Goal: Transaction & Acquisition: Purchase product/service

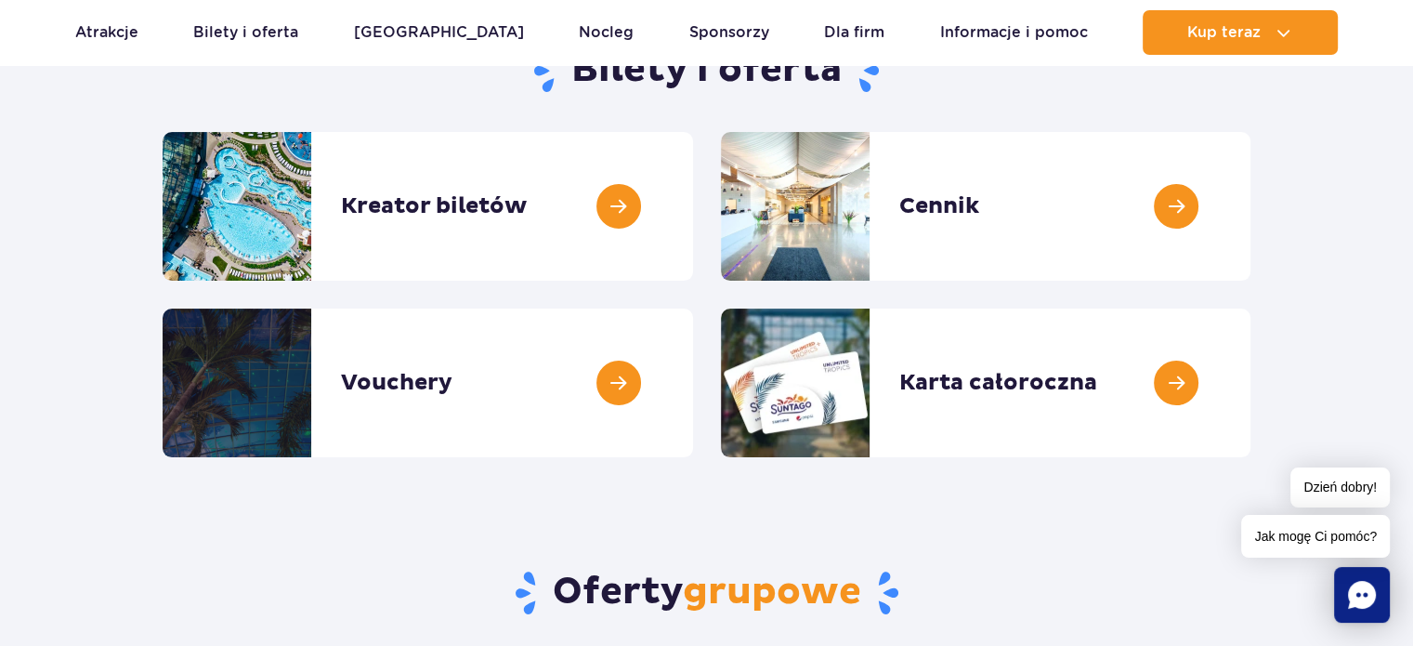
scroll to position [229, 0]
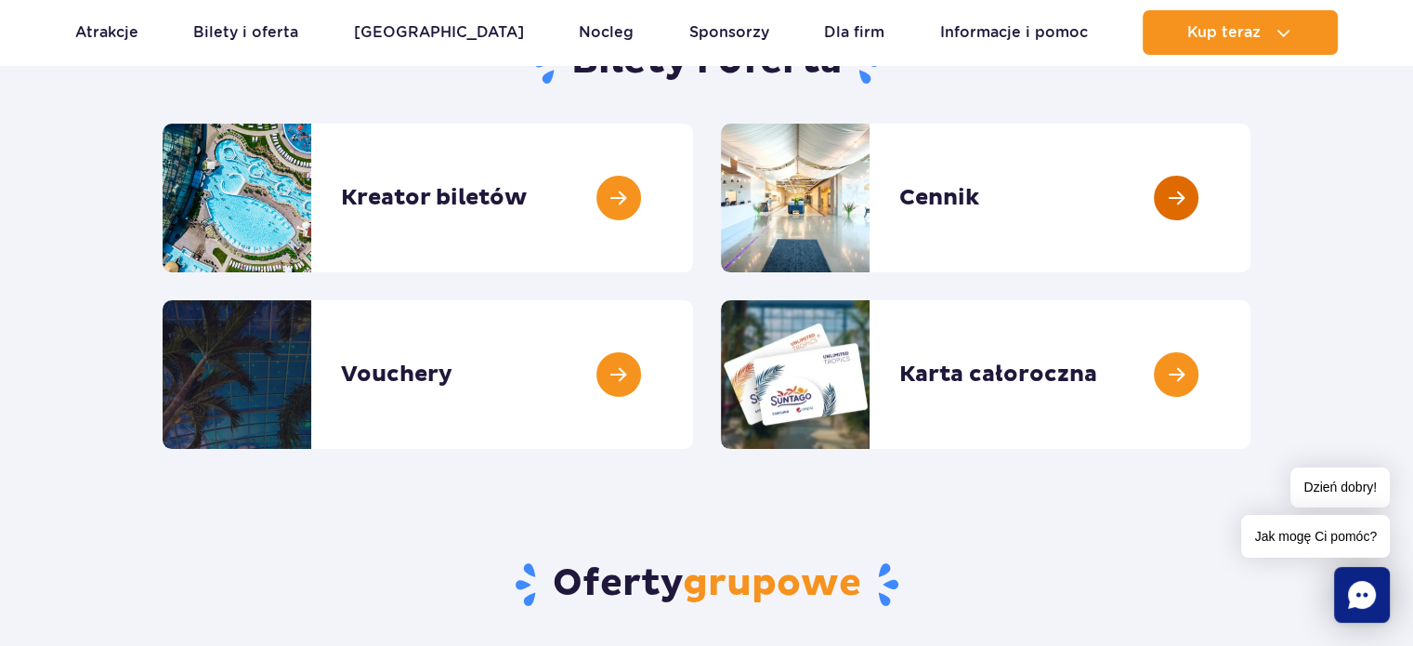
click at [1250, 201] on link at bounding box center [1250, 198] width 0 height 149
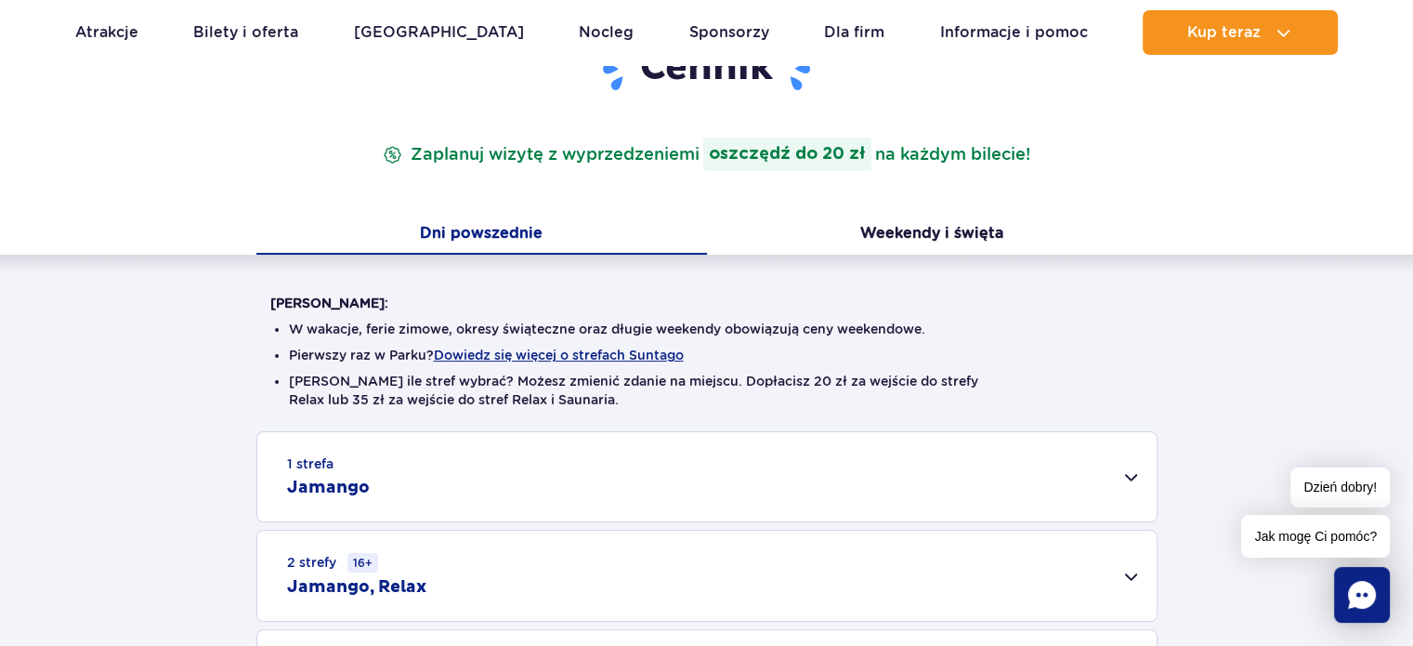
scroll to position [252, 0]
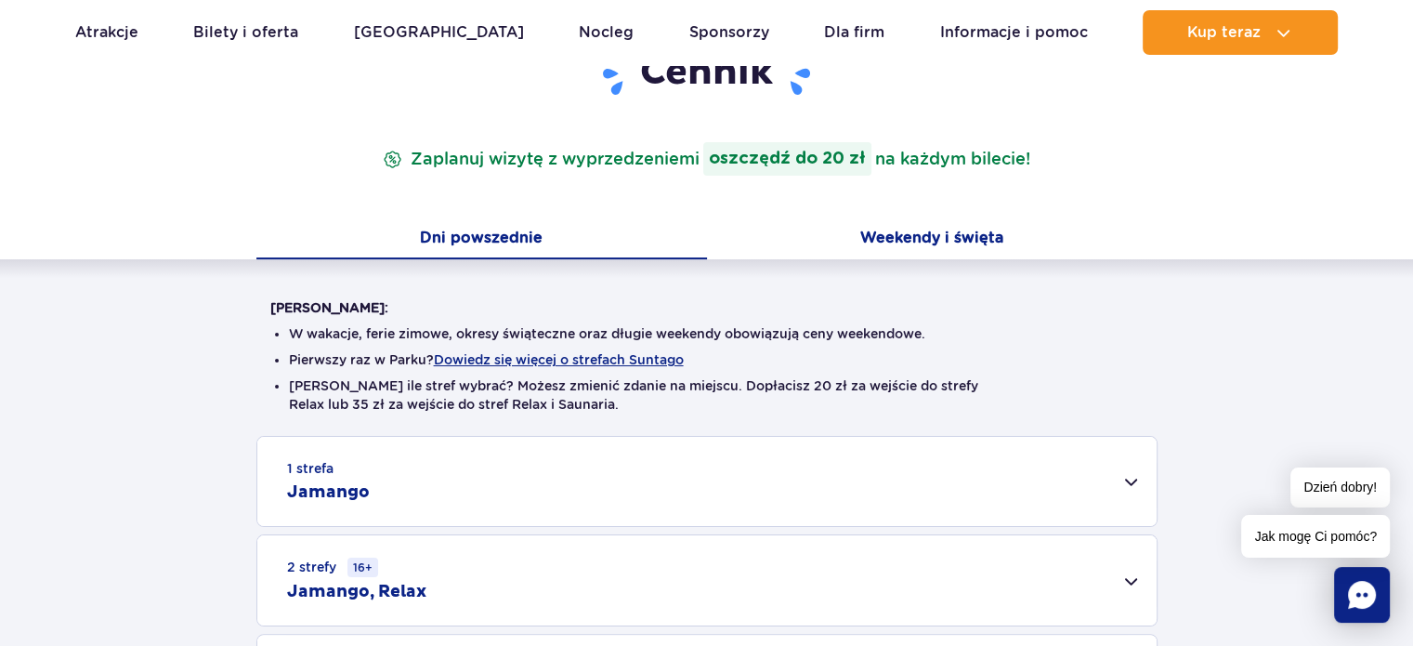
click at [926, 226] on button "Weekendy i święta" at bounding box center [932, 239] width 451 height 39
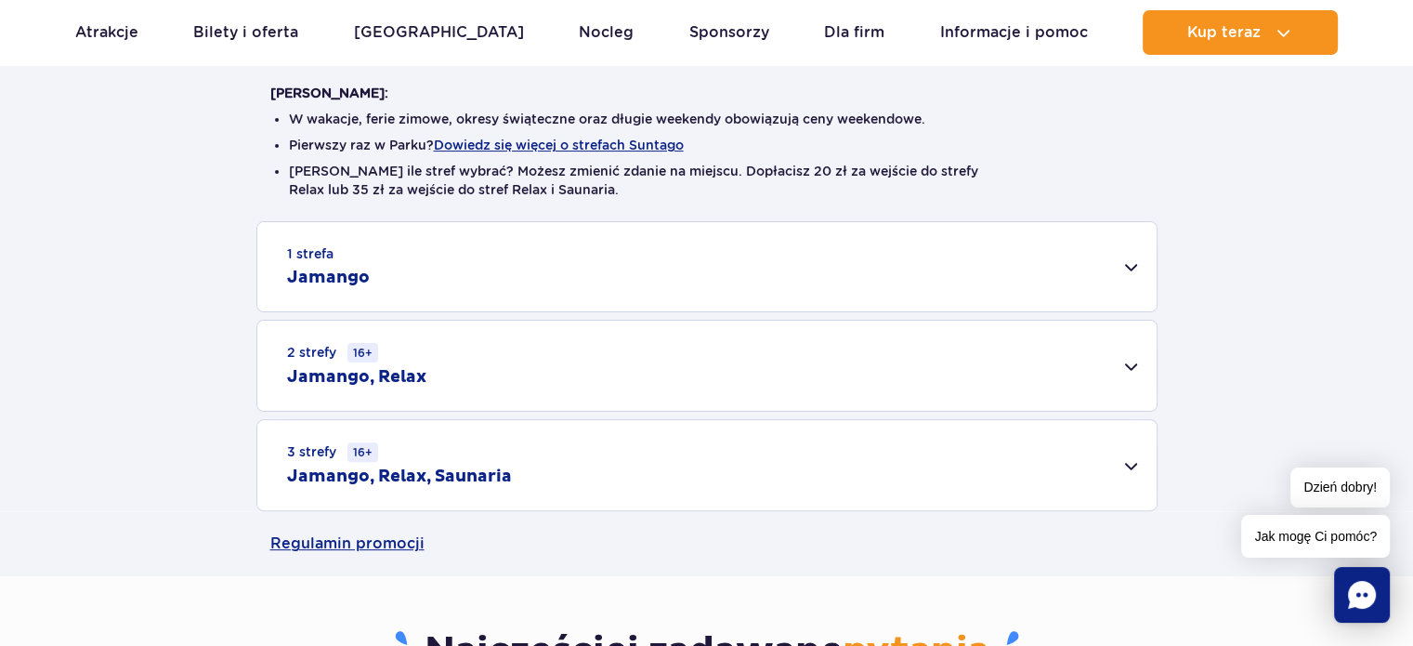
scroll to position [471, 0]
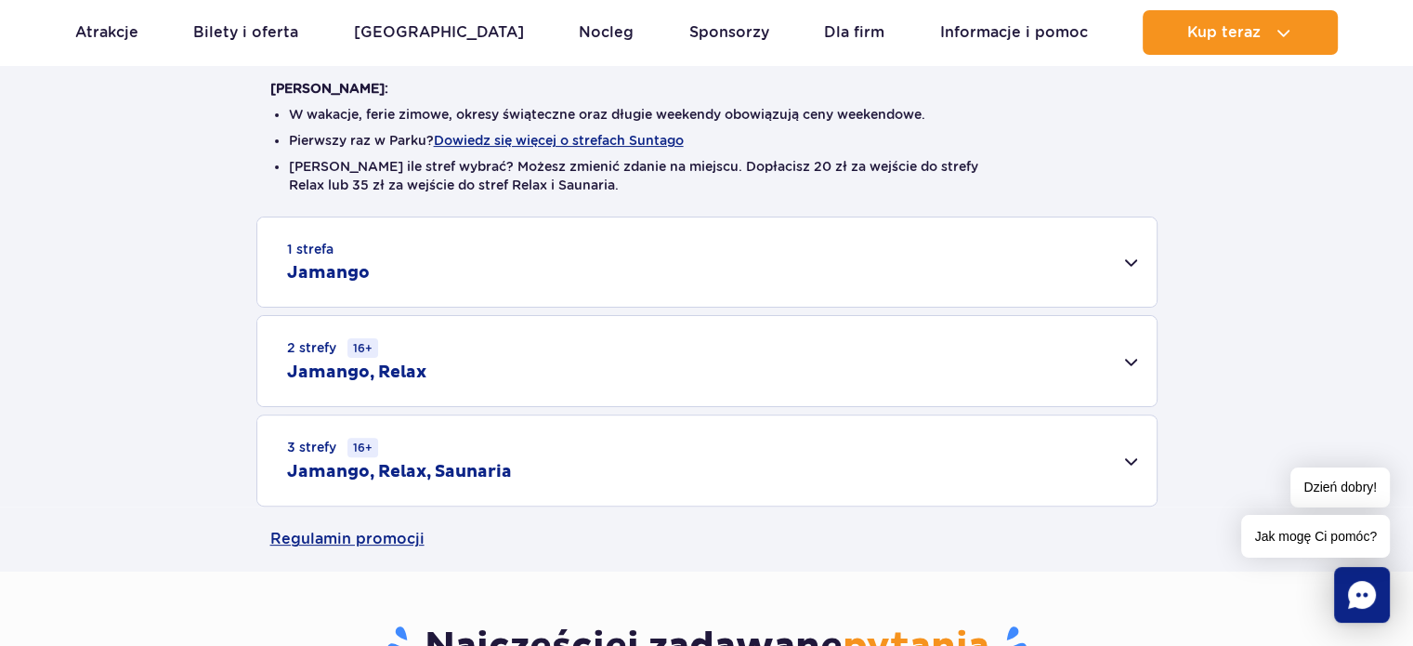
click at [725, 362] on div "2 strefy 16+ Jamango, Relax" at bounding box center [706, 361] width 899 height 90
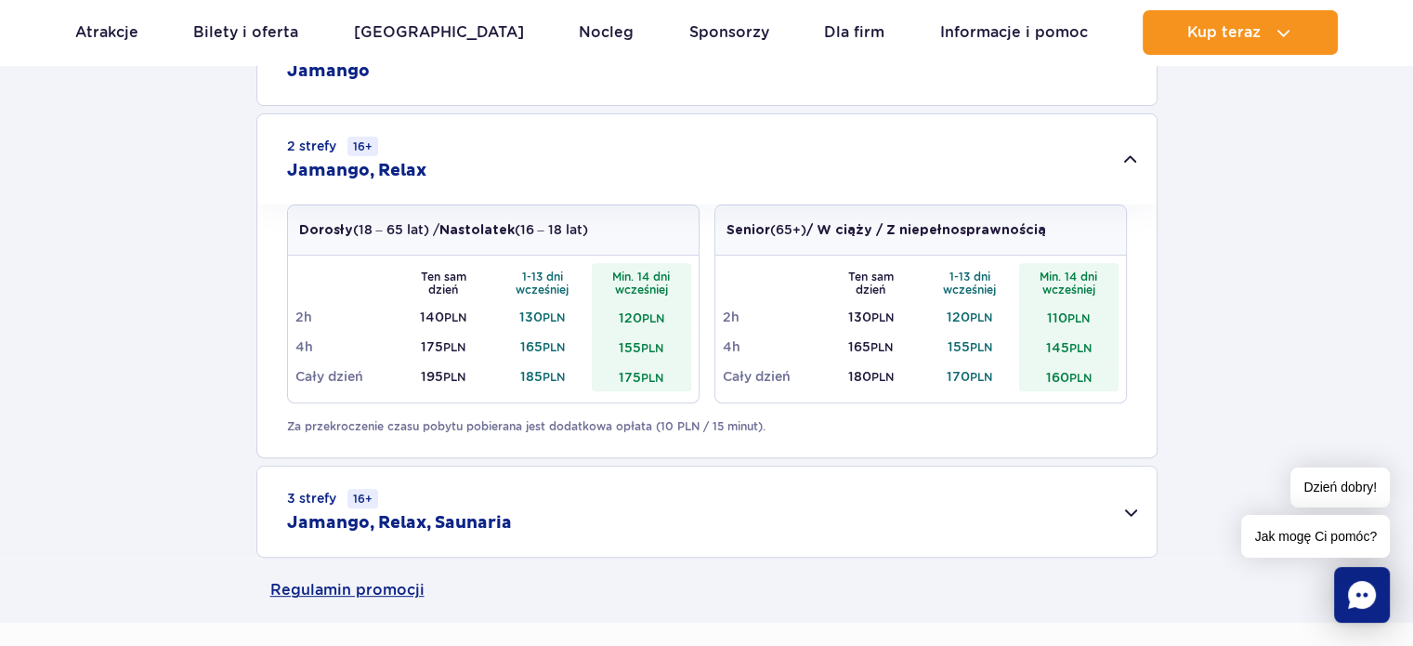
scroll to position [687, 0]
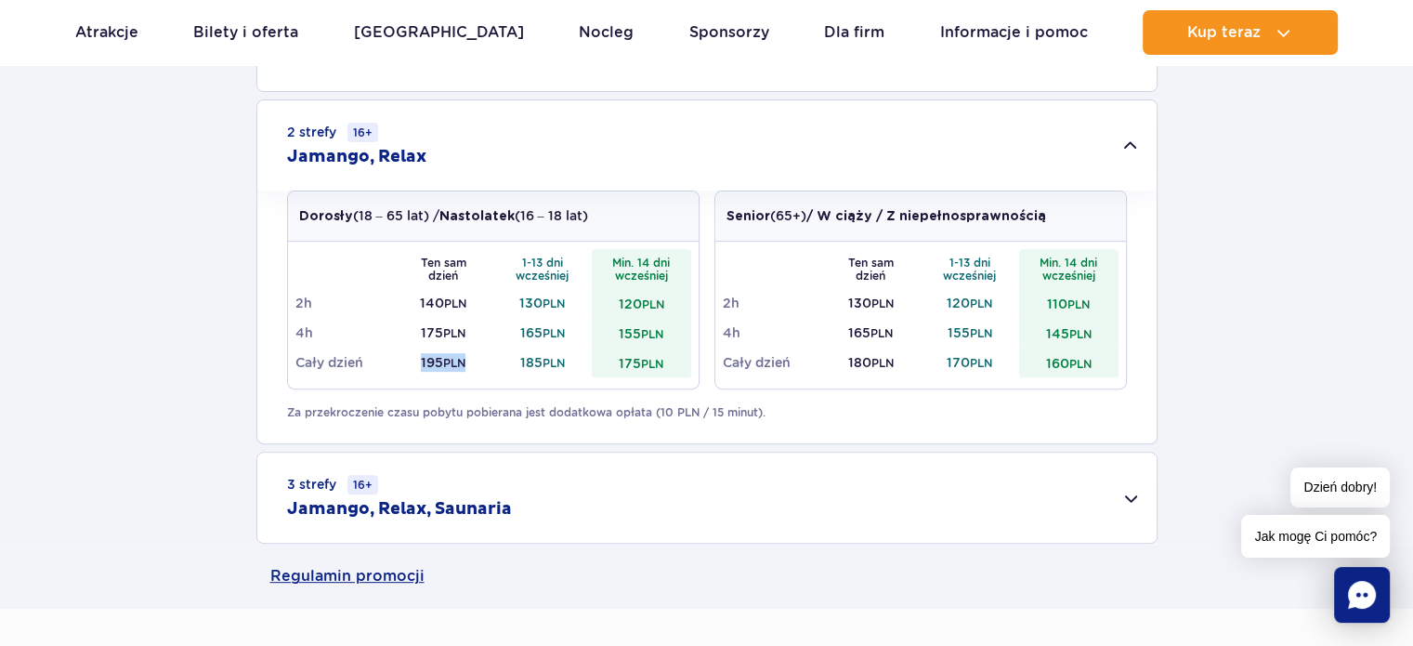
drag, startPoint x: 470, startPoint y: 365, endPoint x: 412, endPoint y: 362, distance: 58.6
click at [412, 362] on td "195 PLN" at bounding box center [443, 362] width 99 height 30
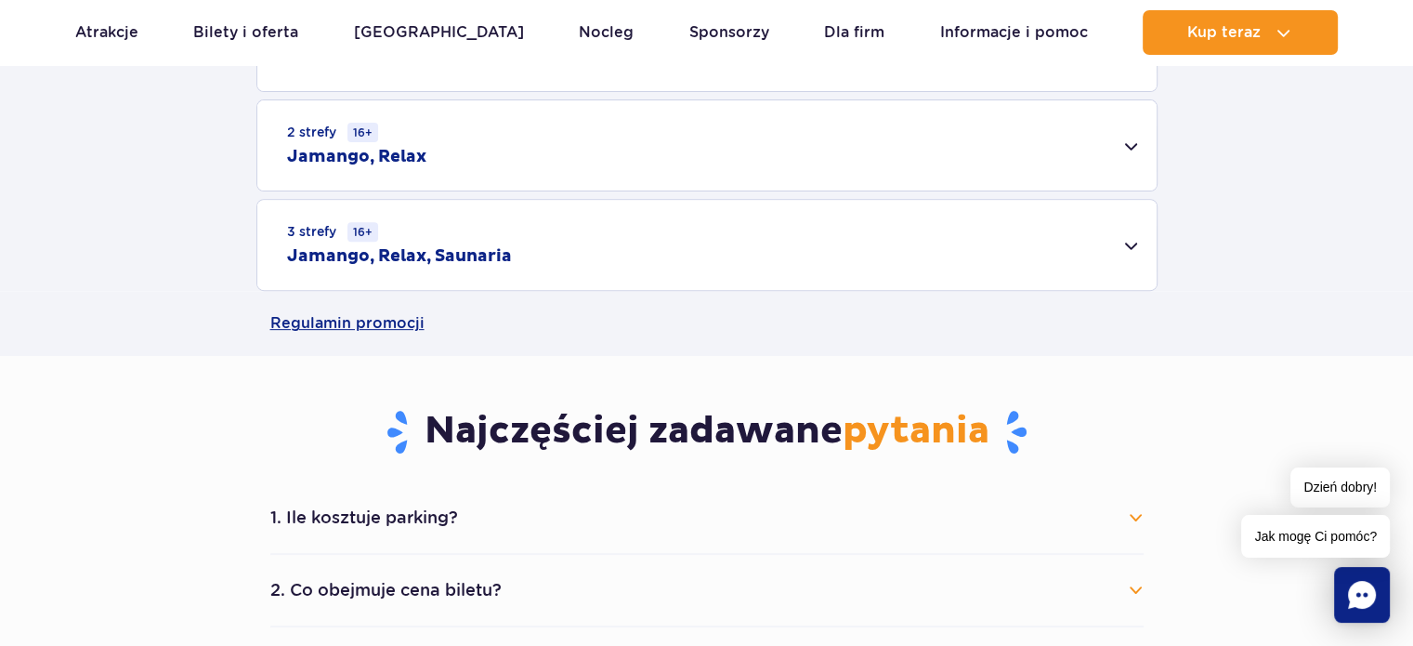
click at [816, 128] on div "2 strefy 16+ Jamango, Relax" at bounding box center [706, 145] width 899 height 90
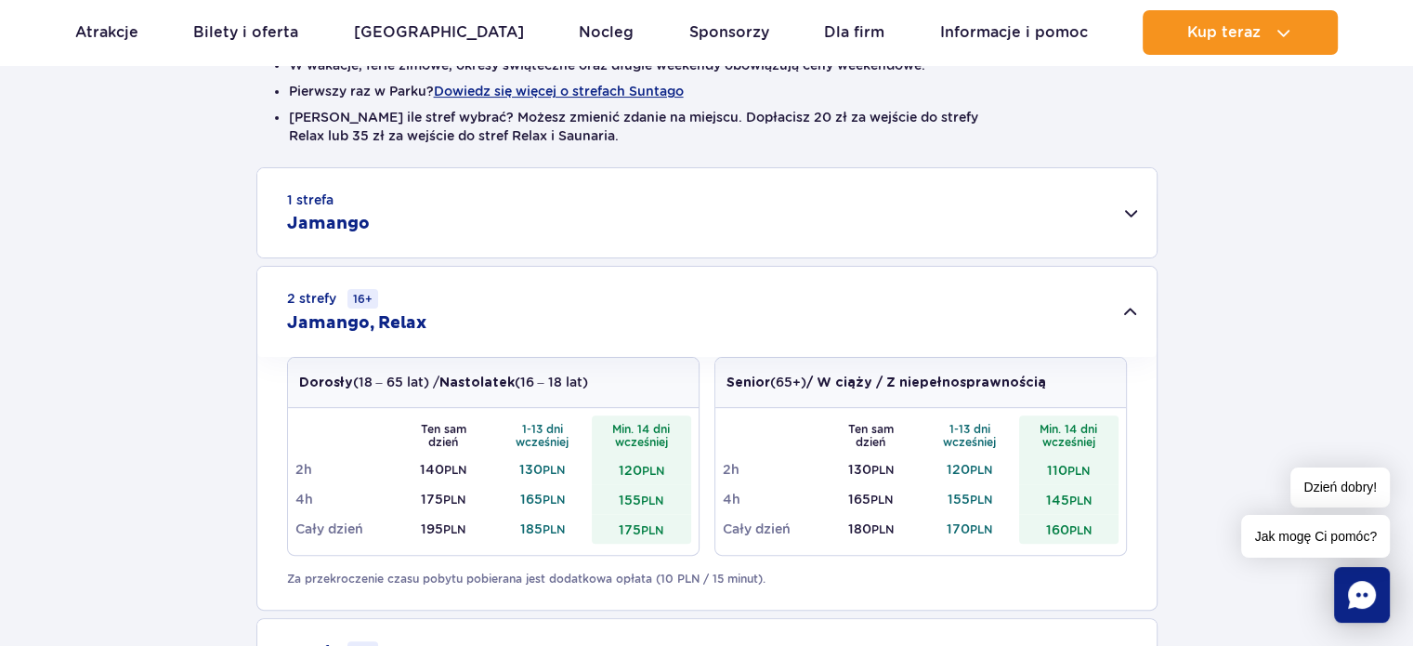
scroll to position [492, 0]
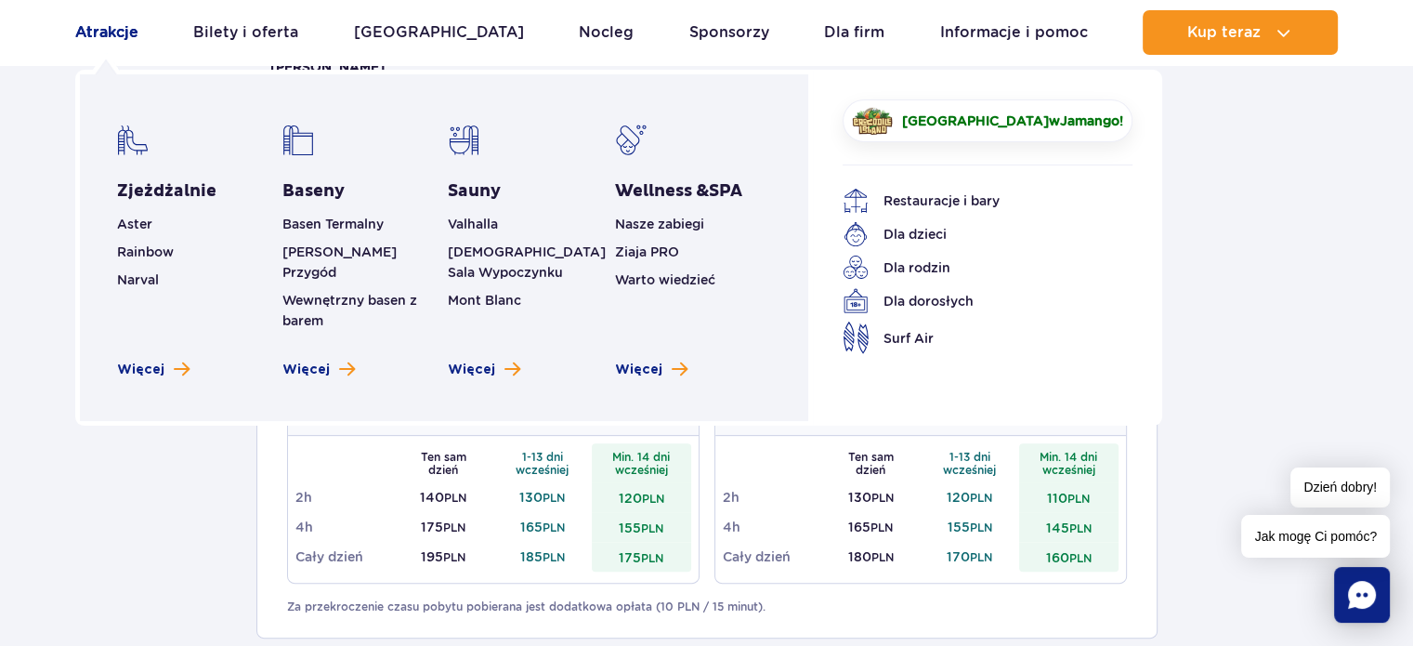
click at [81, 26] on link "Atrakcje" at bounding box center [106, 32] width 63 height 45
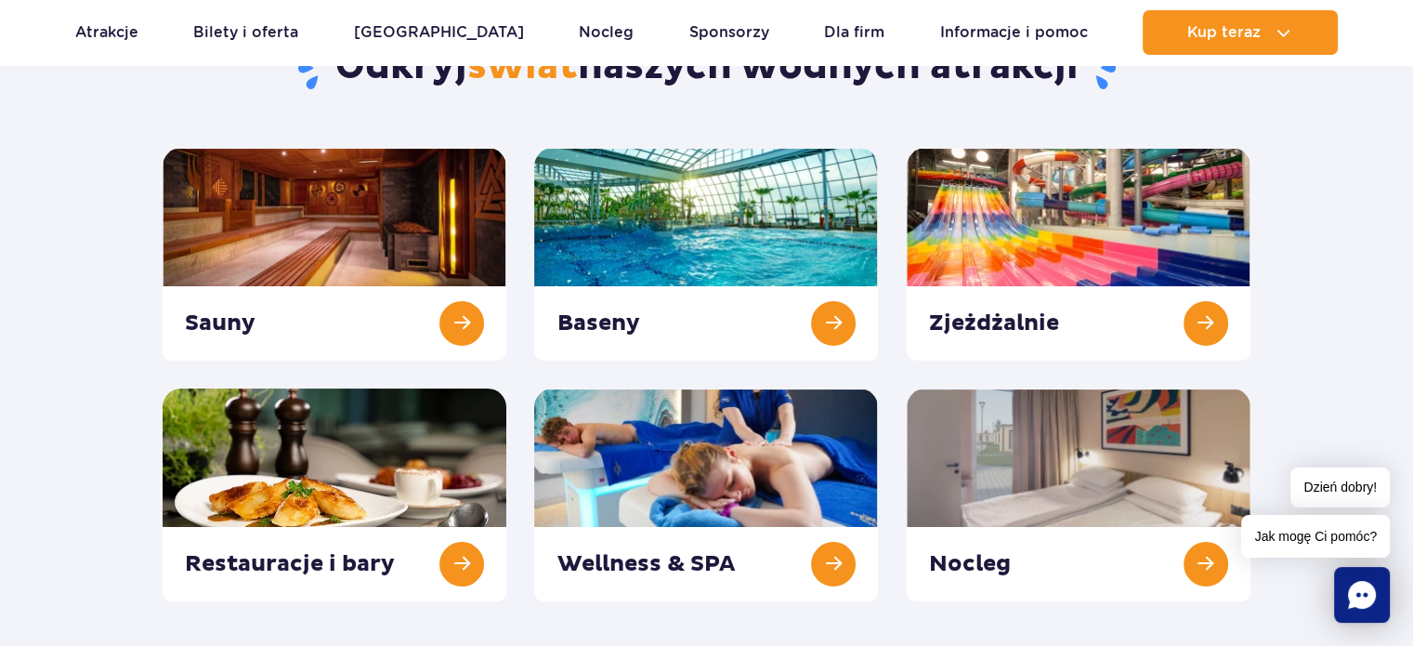
scroll to position [204, 0]
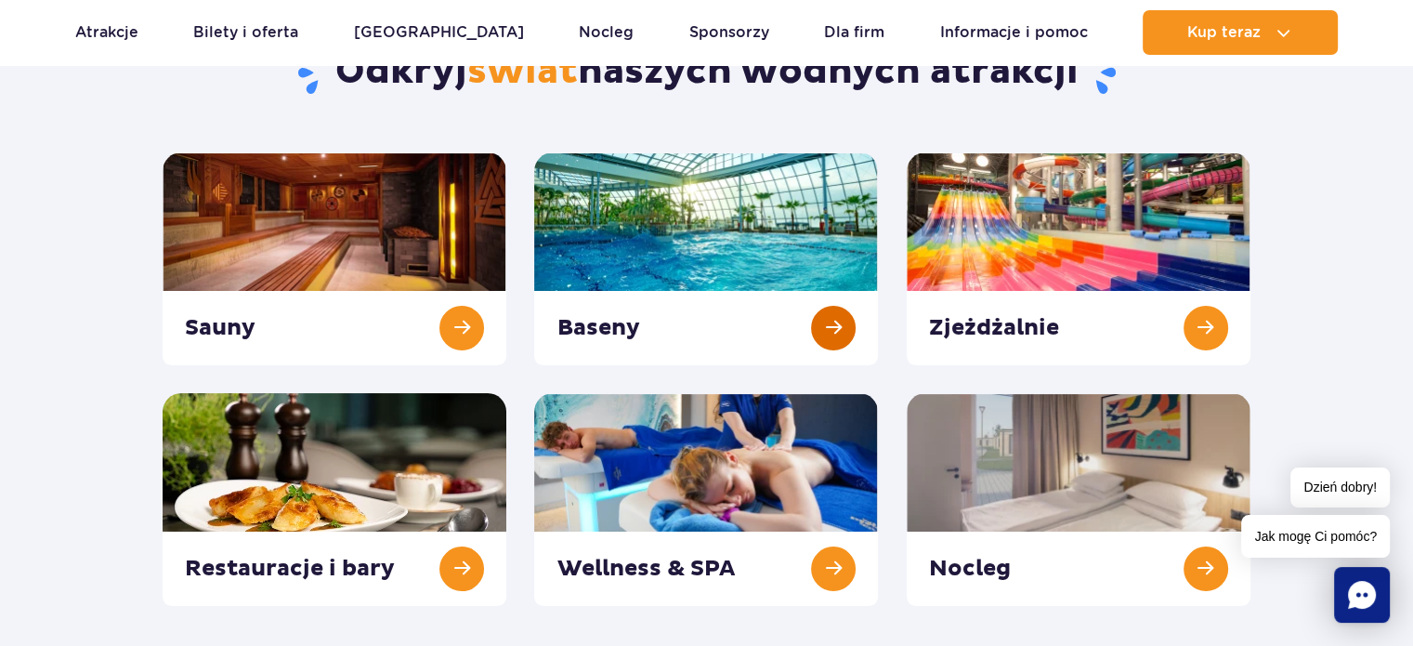
click at [729, 263] on link at bounding box center [706, 258] width 344 height 213
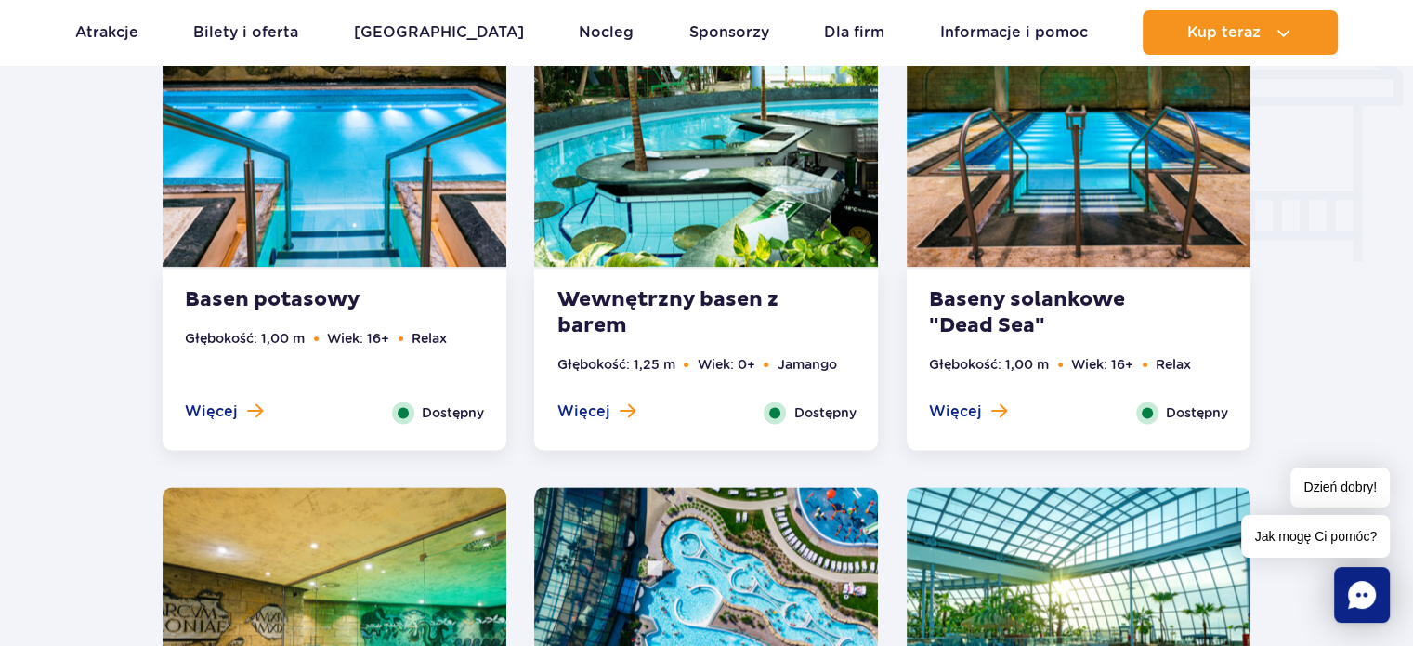
scroll to position [2236, 0]
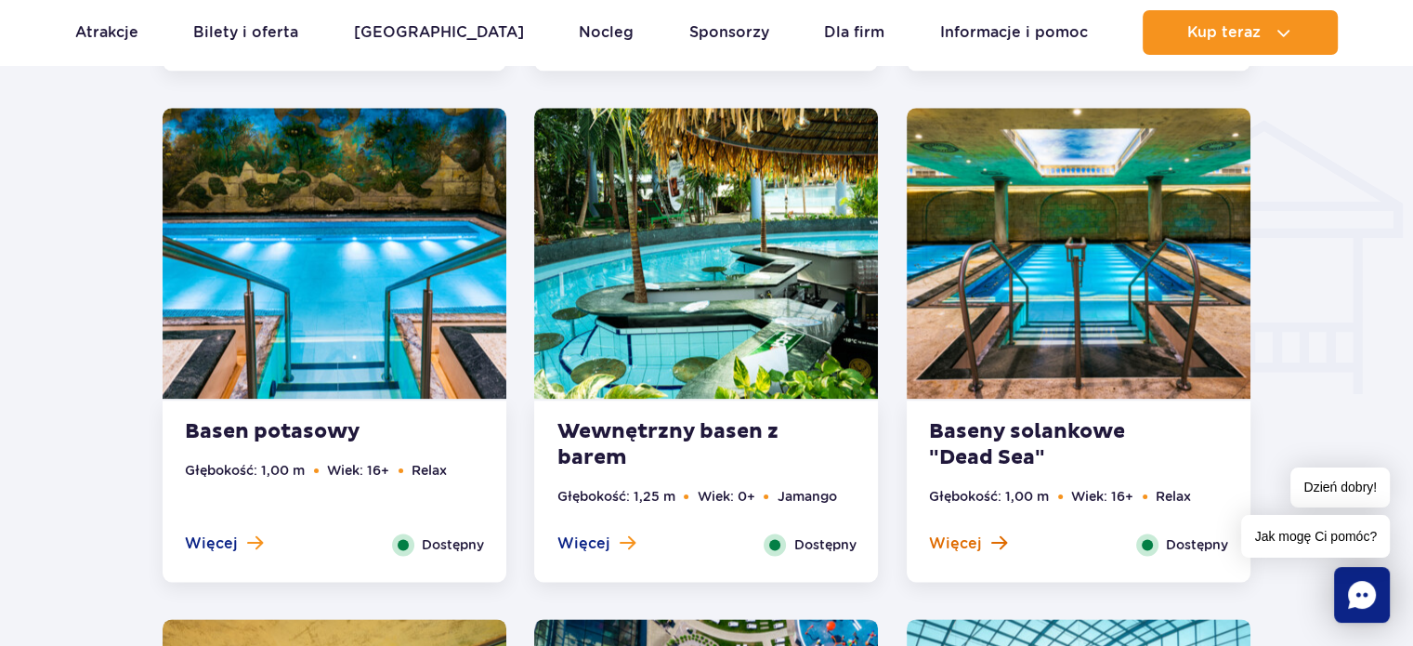
click at [991, 547] on span at bounding box center [999, 542] width 16 height 17
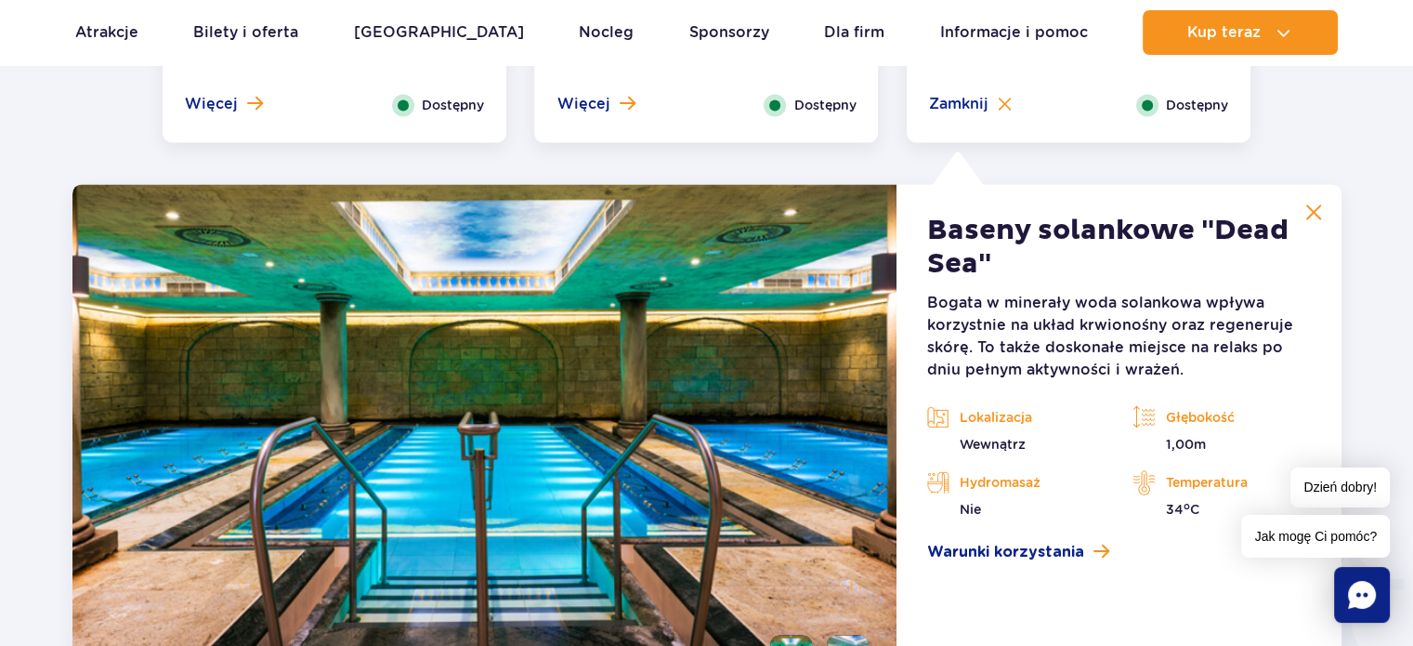
scroll to position [2747, 0]
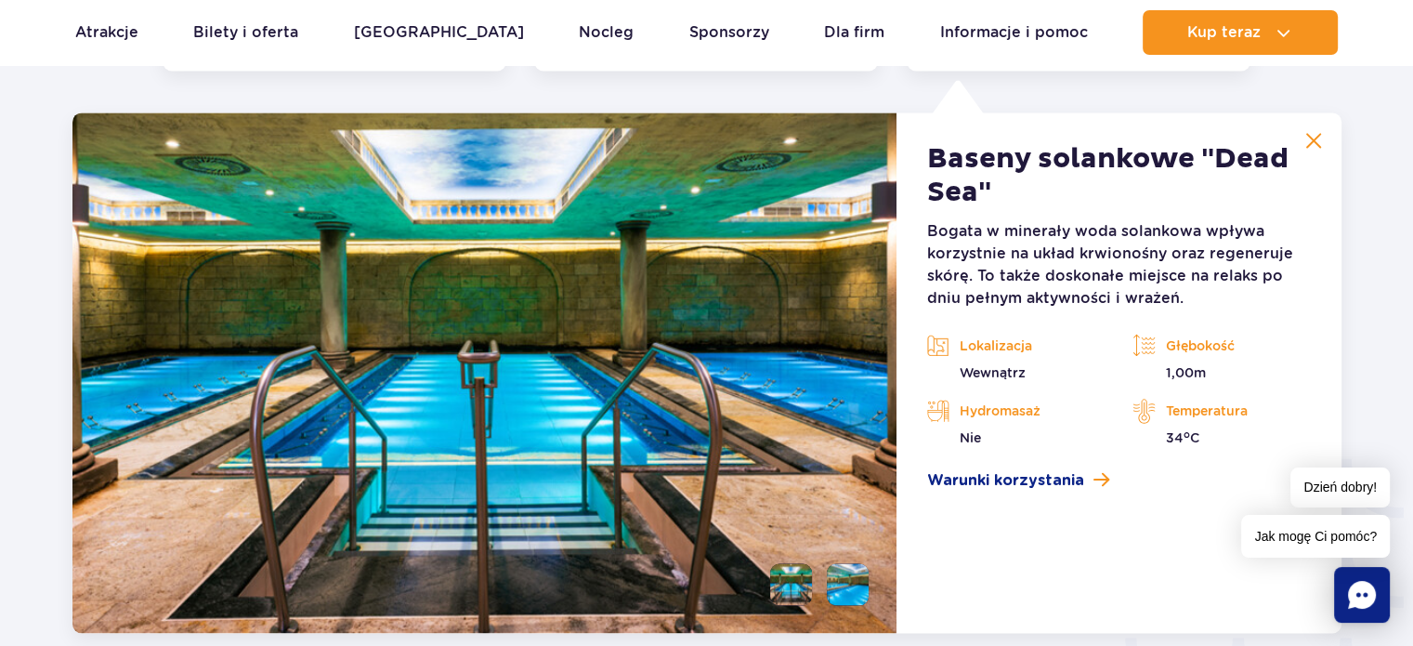
click at [1312, 140] on img at bounding box center [1313, 140] width 17 height 17
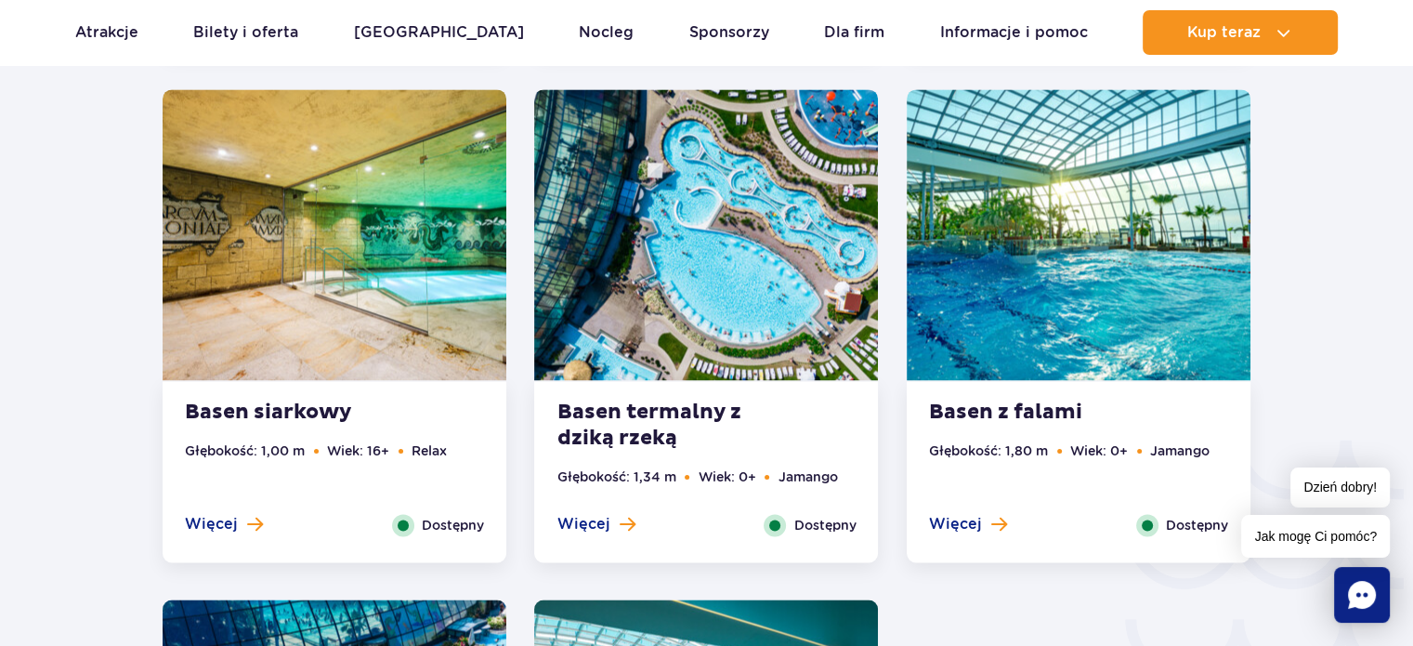
scroll to position [2782, 0]
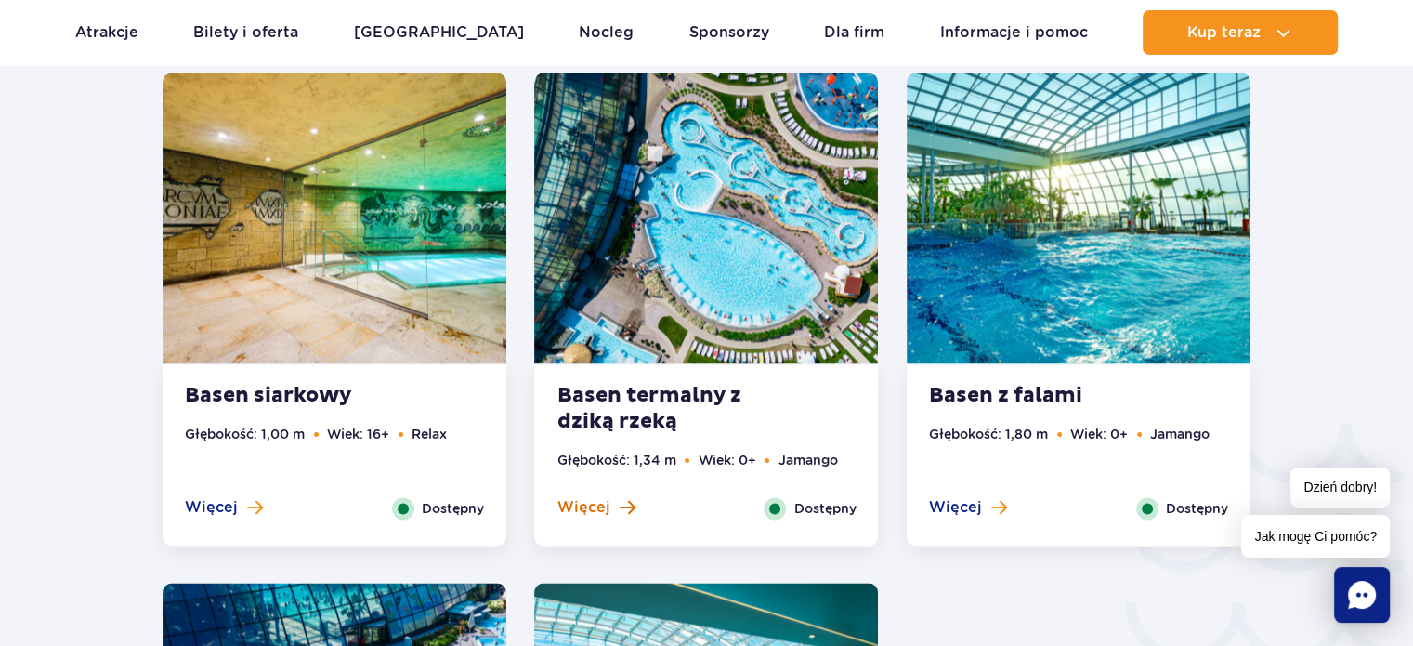
click at [619, 499] on span at bounding box center [627, 507] width 16 height 17
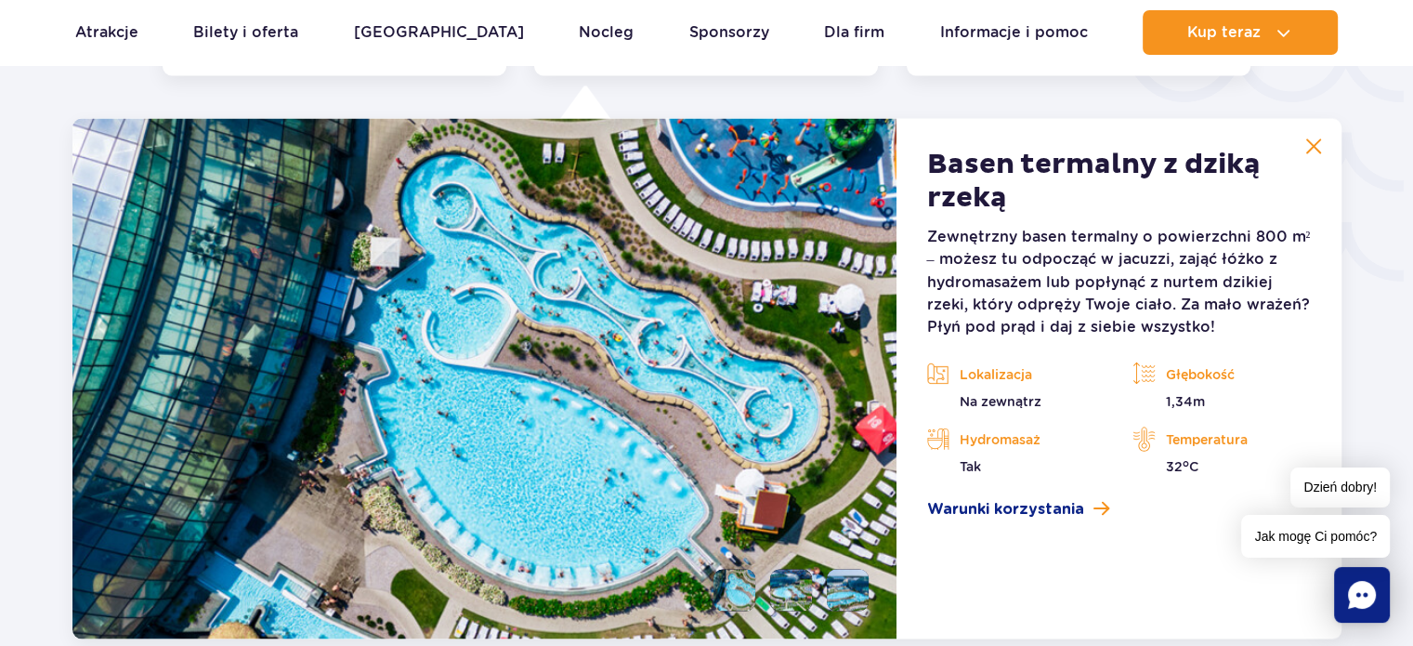
scroll to position [3258, 0]
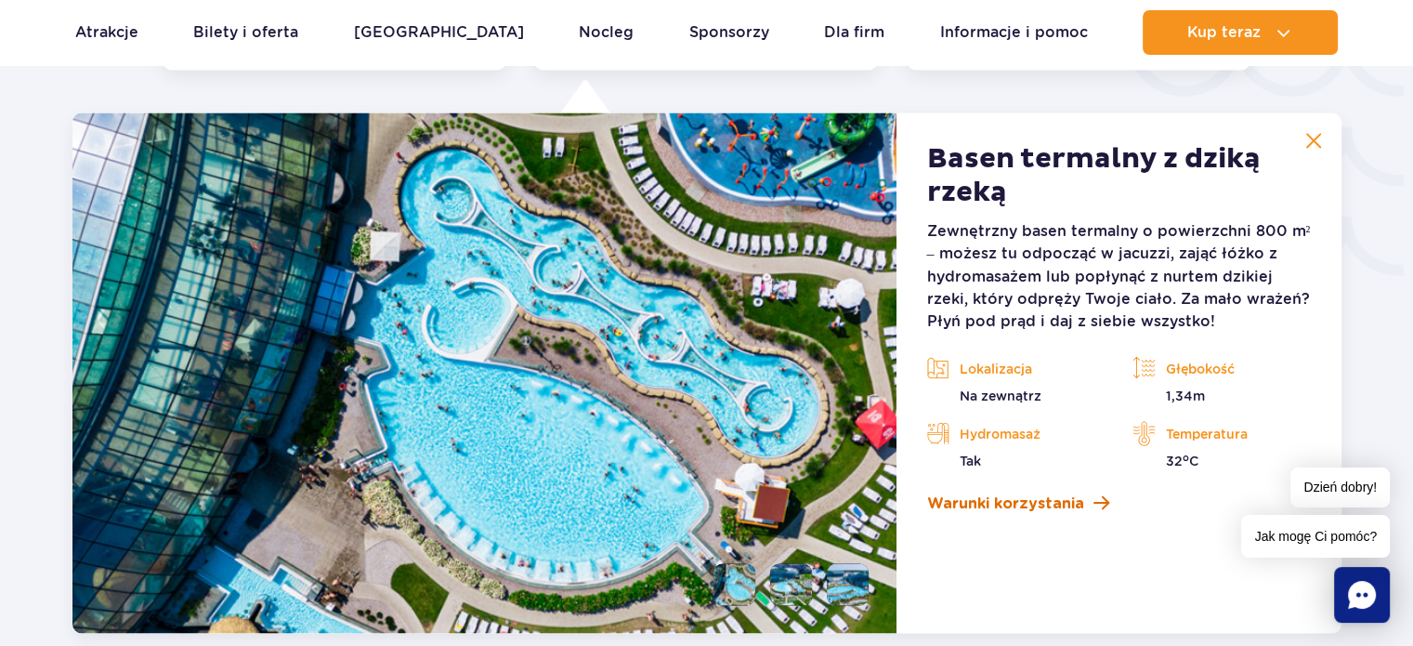
click at [1032, 501] on span "Warunki korzystania" at bounding box center [1004, 502] width 157 height 22
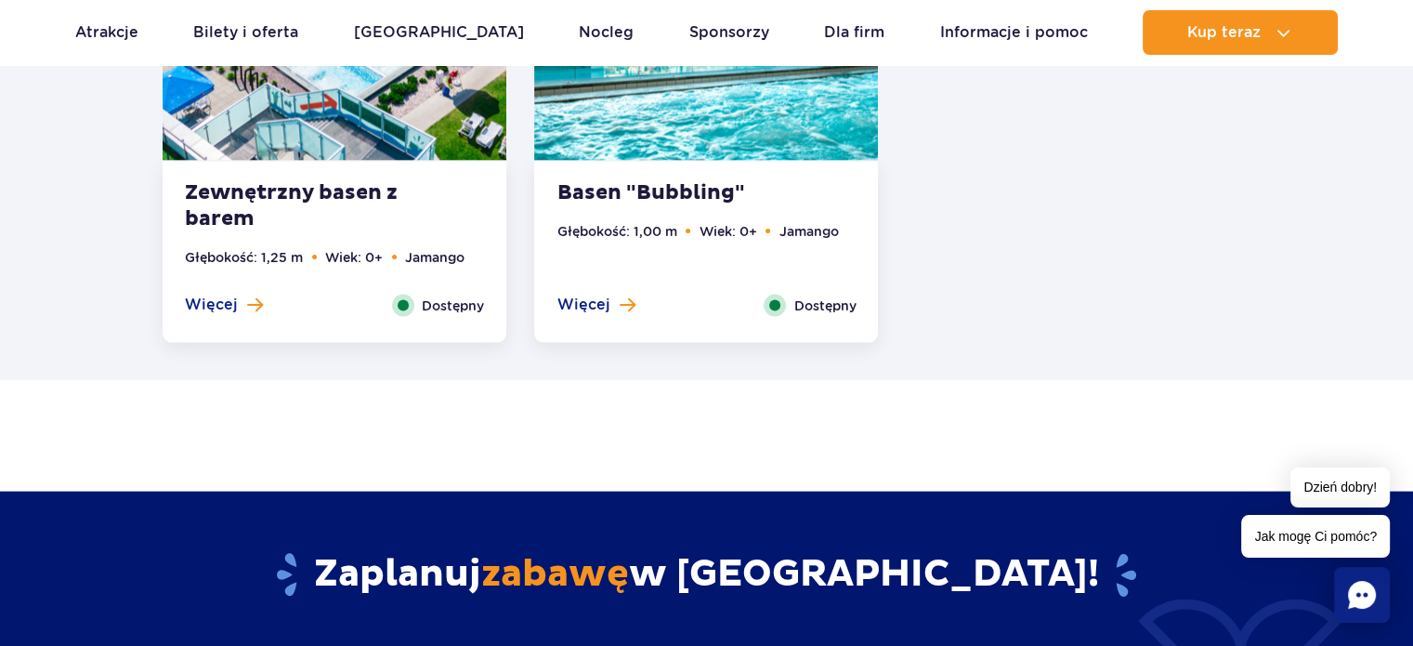
scroll to position [4039, 0]
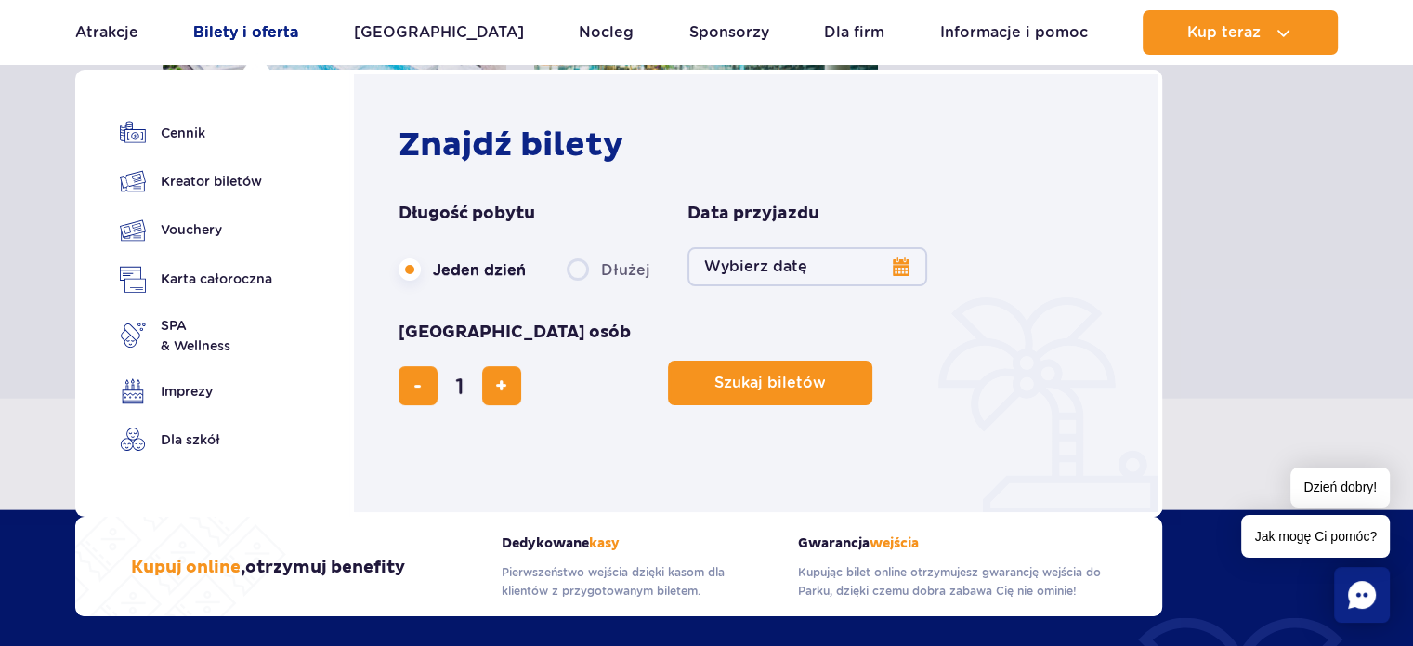
click at [263, 22] on link "Bilety i oferta" at bounding box center [245, 32] width 105 height 45
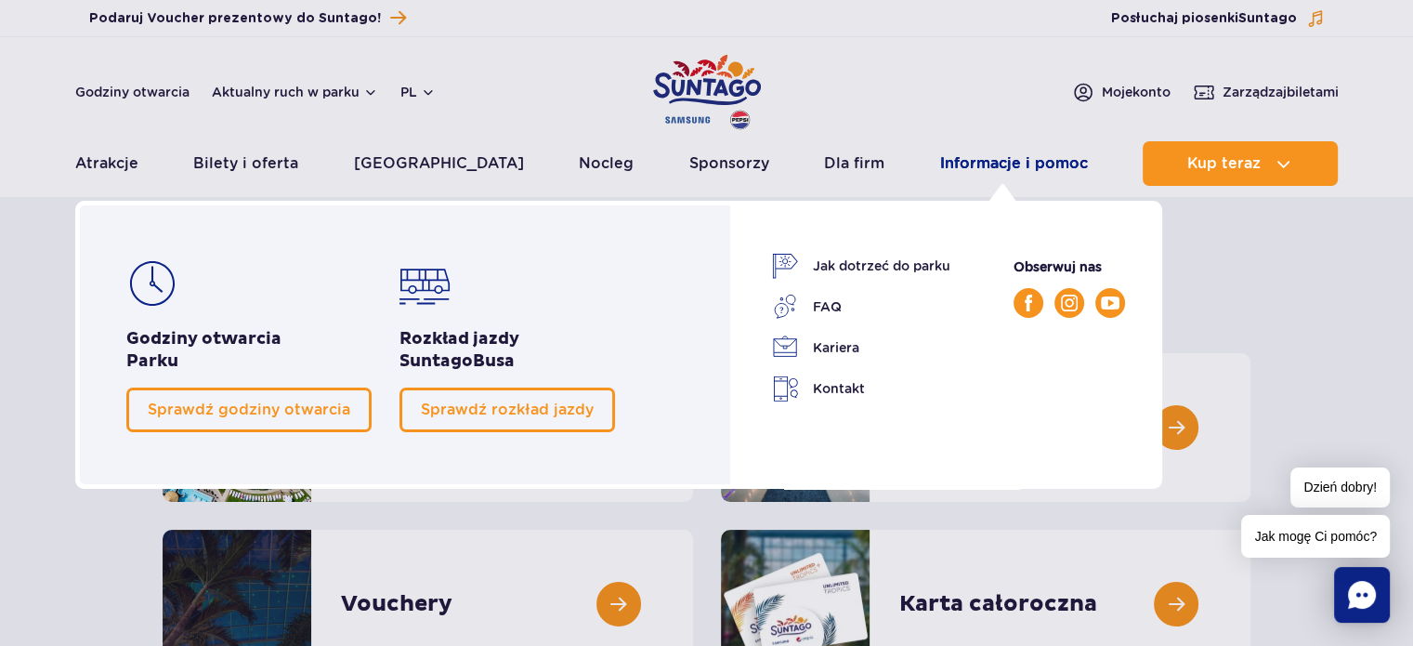
click at [1045, 165] on link "Informacje i pomoc" at bounding box center [1014, 163] width 148 height 45
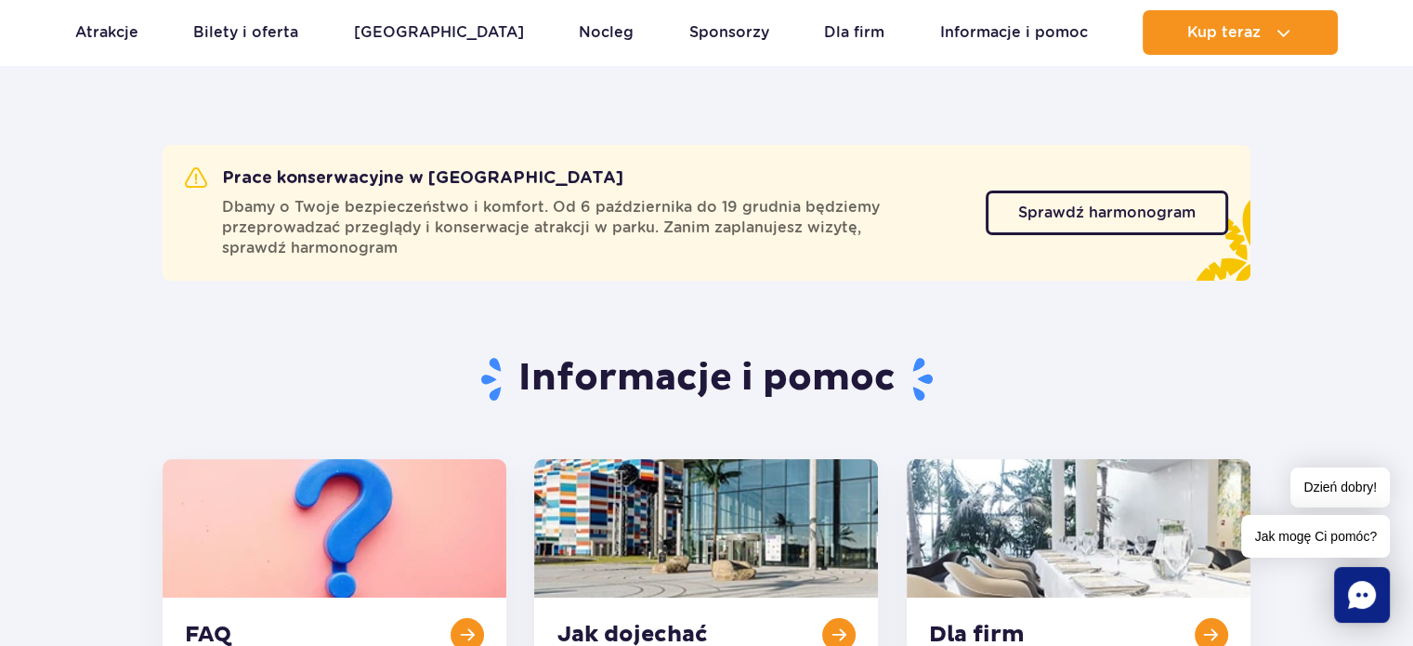
scroll to position [128, 0]
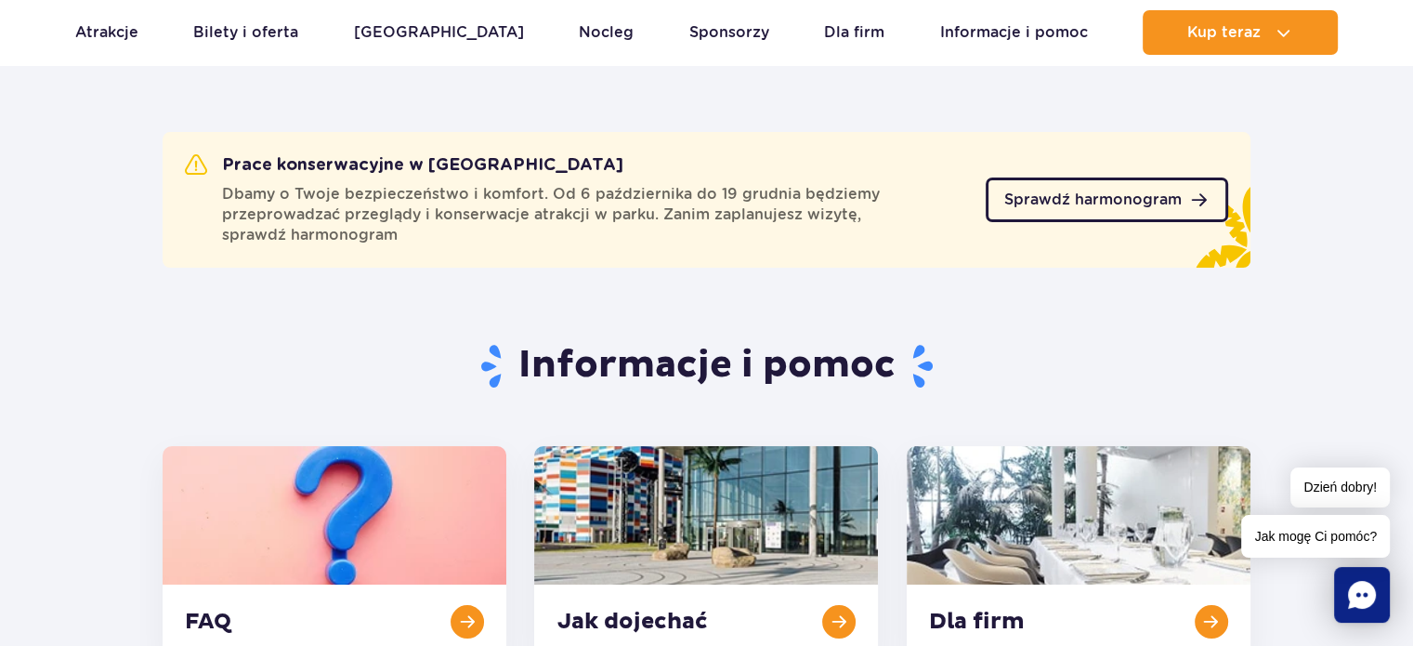
click at [1176, 192] on span "Sprawdź harmonogram" at bounding box center [1092, 199] width 177 height 15
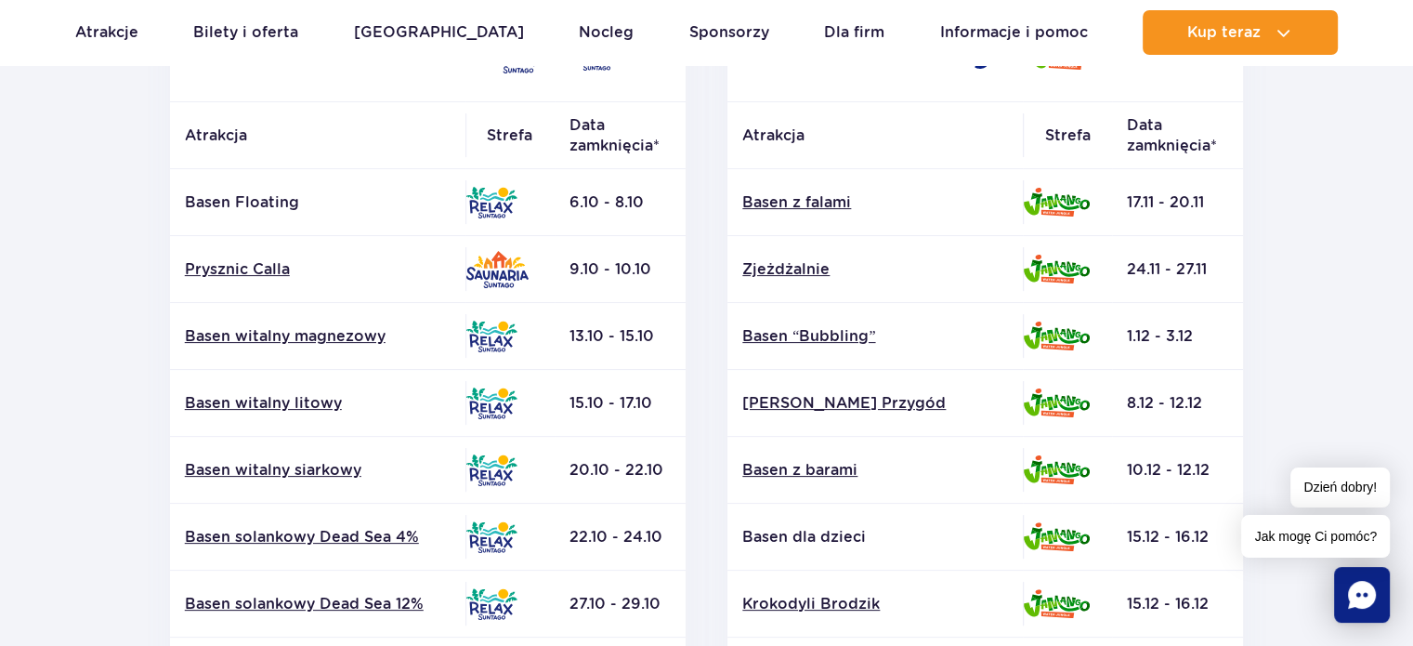
scroll to position [386, 0]
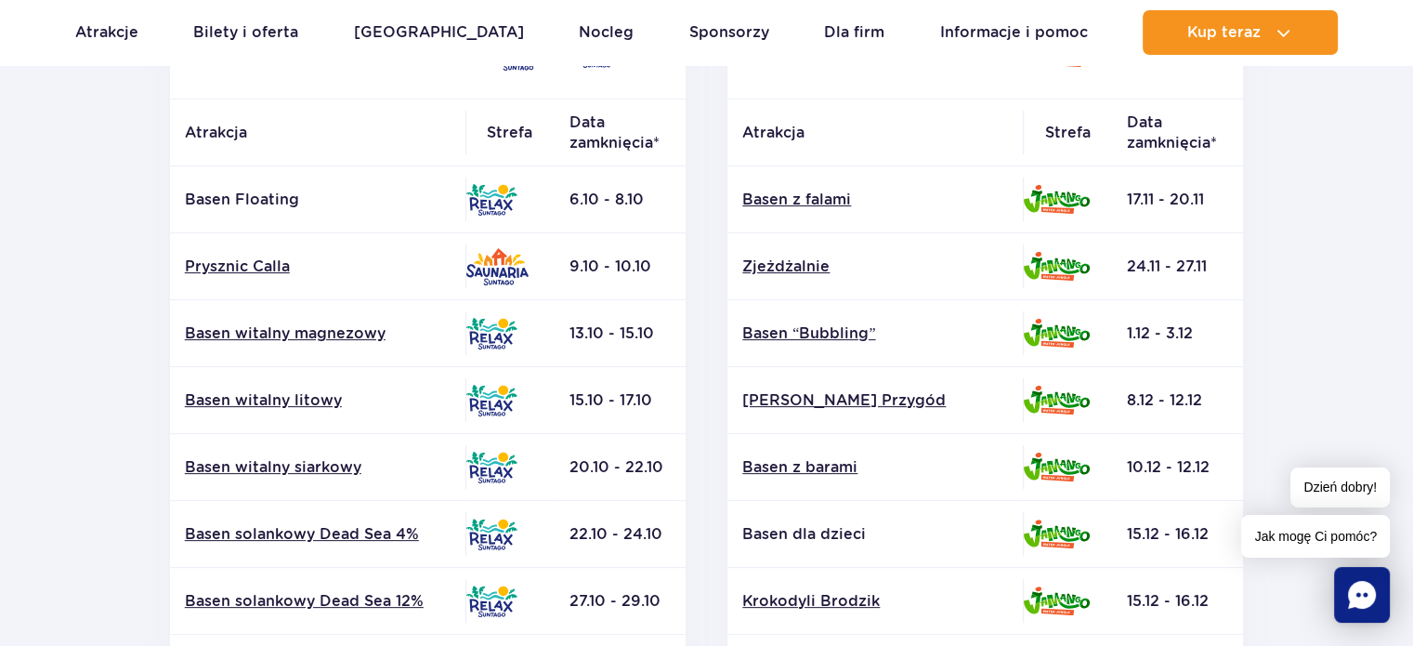
click at [715, 582] on div "Jamango Atrakcja Strefa Data zamknięcia* Basen z falami Zjeżdżalnie Surf Air" at bounding box center [986, 509] width 558 height 1006
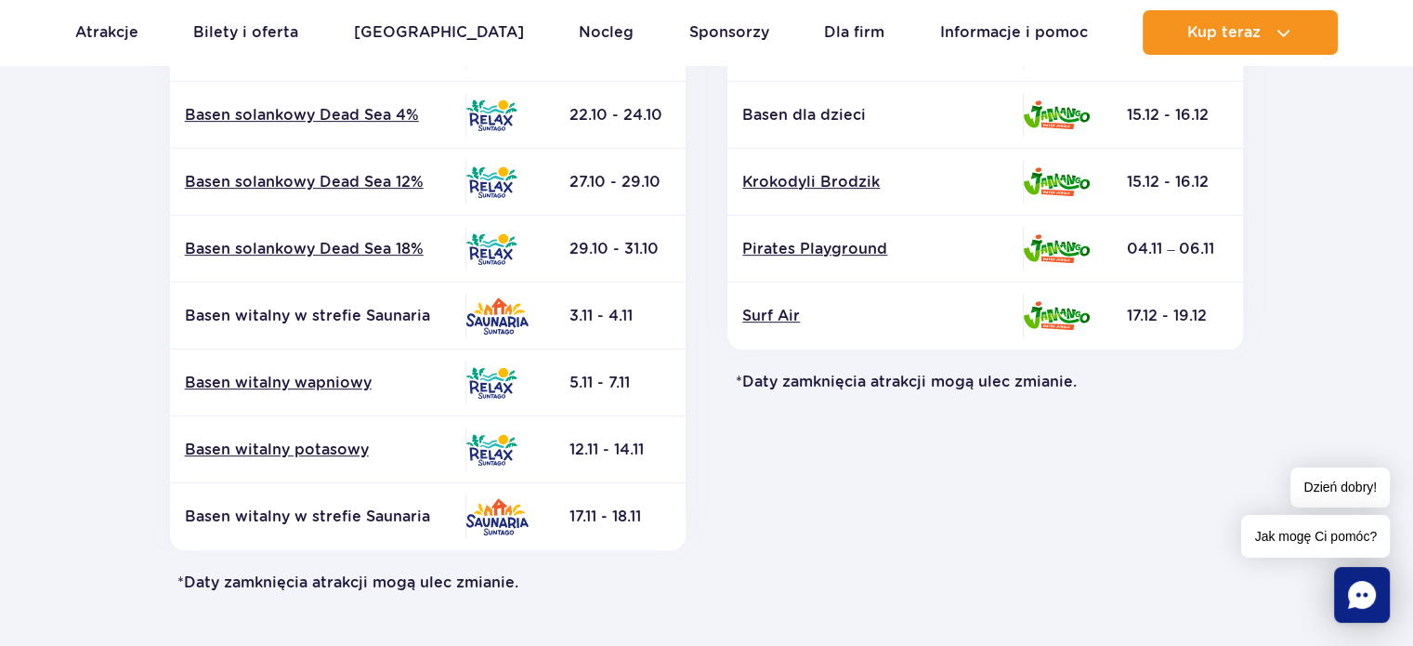
scroll to position [809, 0]
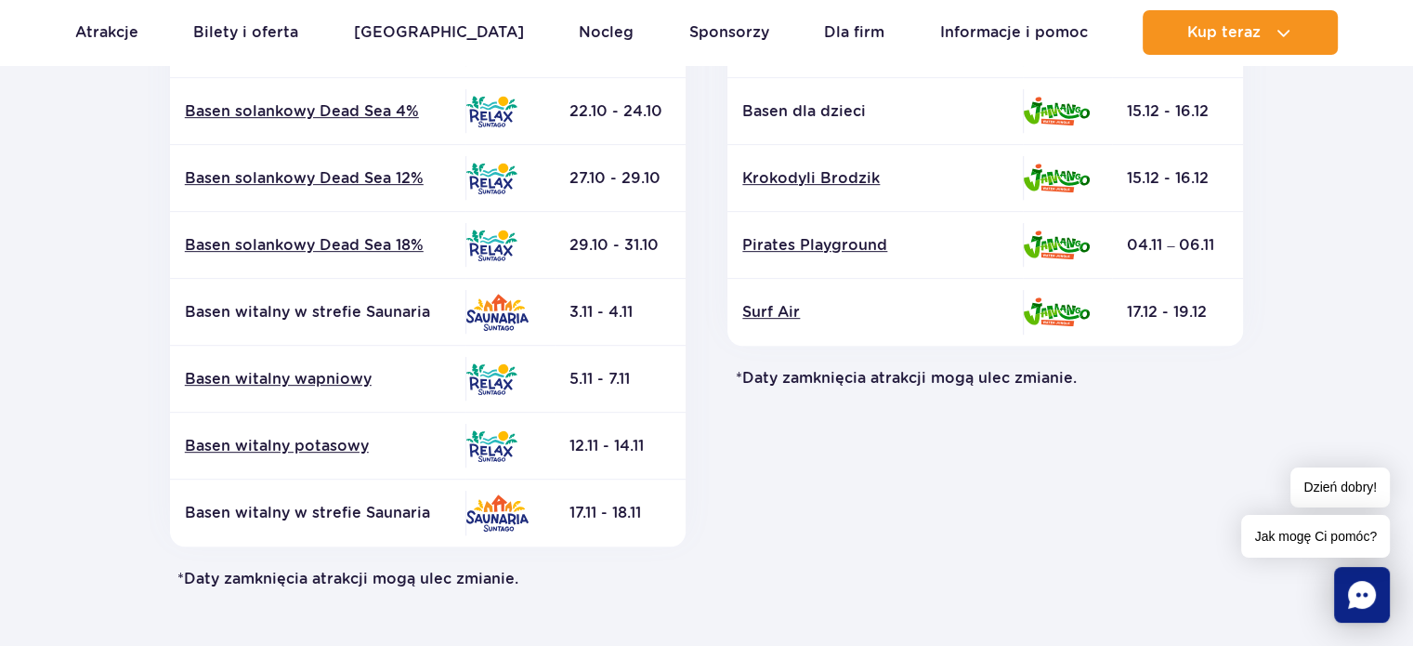
click at [982, 563] on div "Jamango Atrakcja Strefa Data zamknięcia* Basen z falami Zjeżdżalnie Surf Air" at bounding box center [986, 86] width 558 height 1006
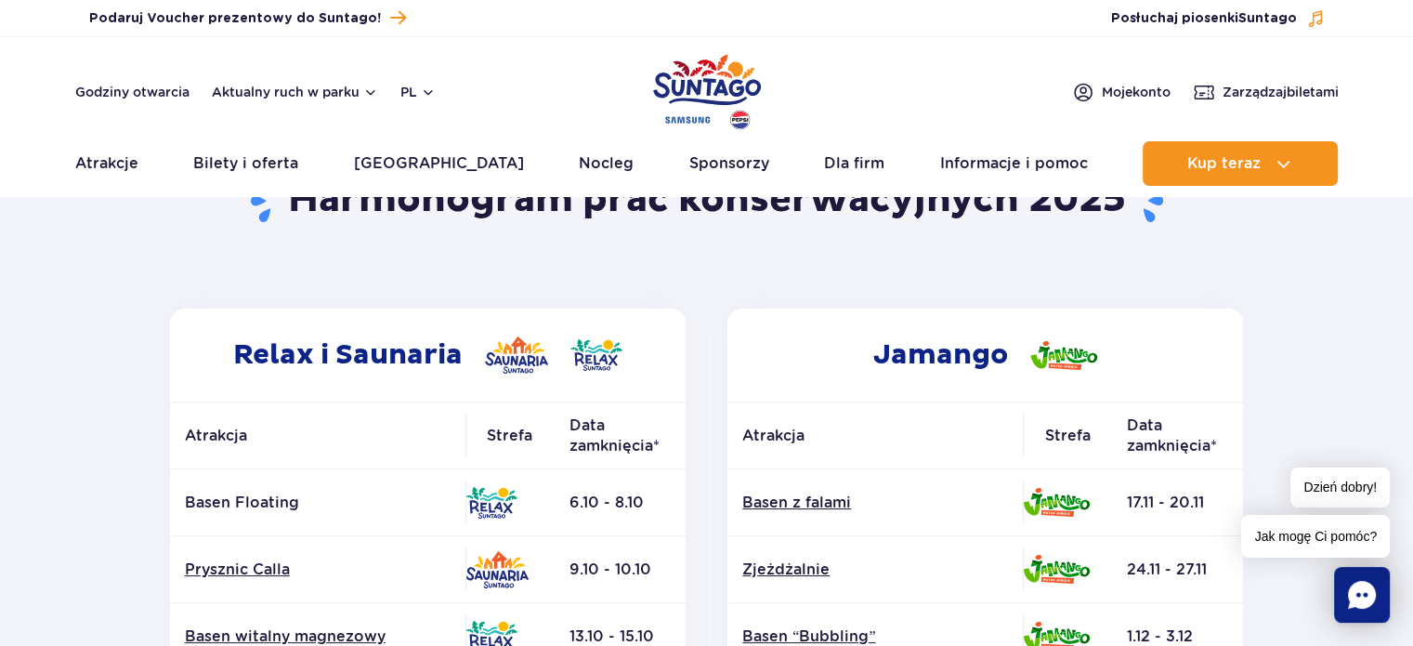
scroll to position [0, 0]
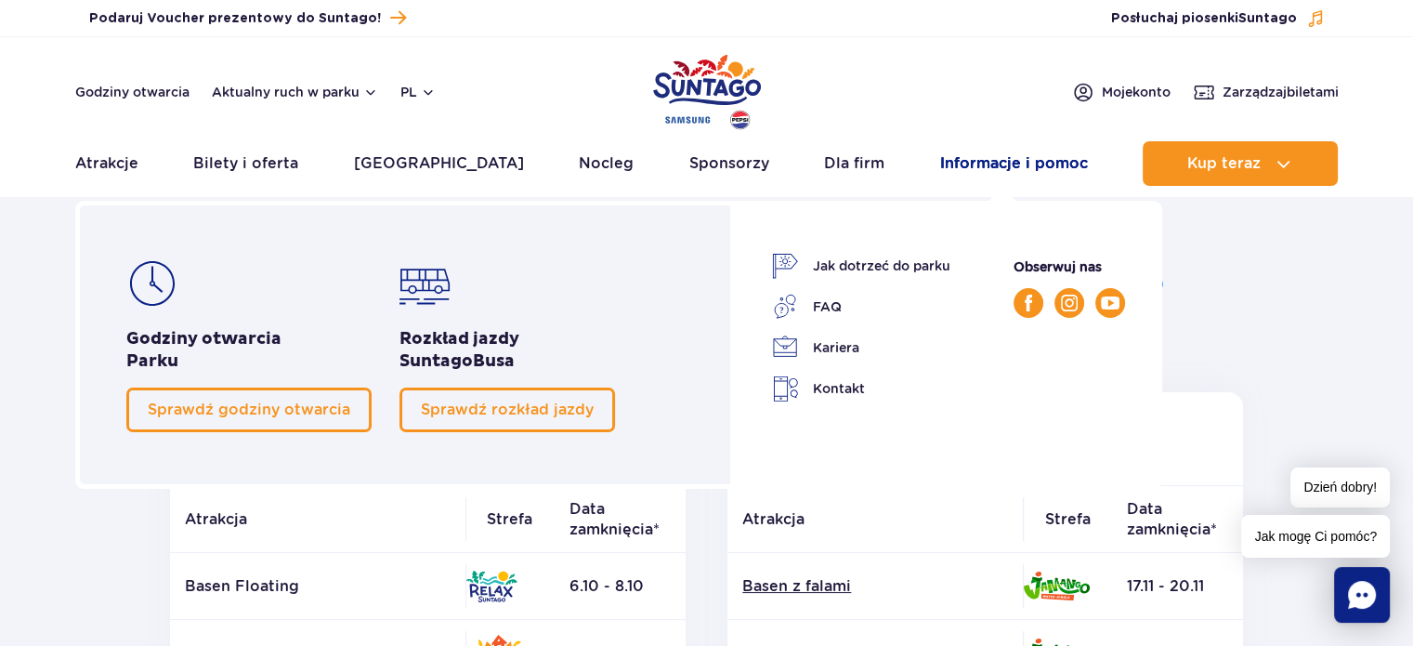
click at [973, 166] on link "Informacje i pomoc" at bounding box center [1014, 163] width 148 height 45
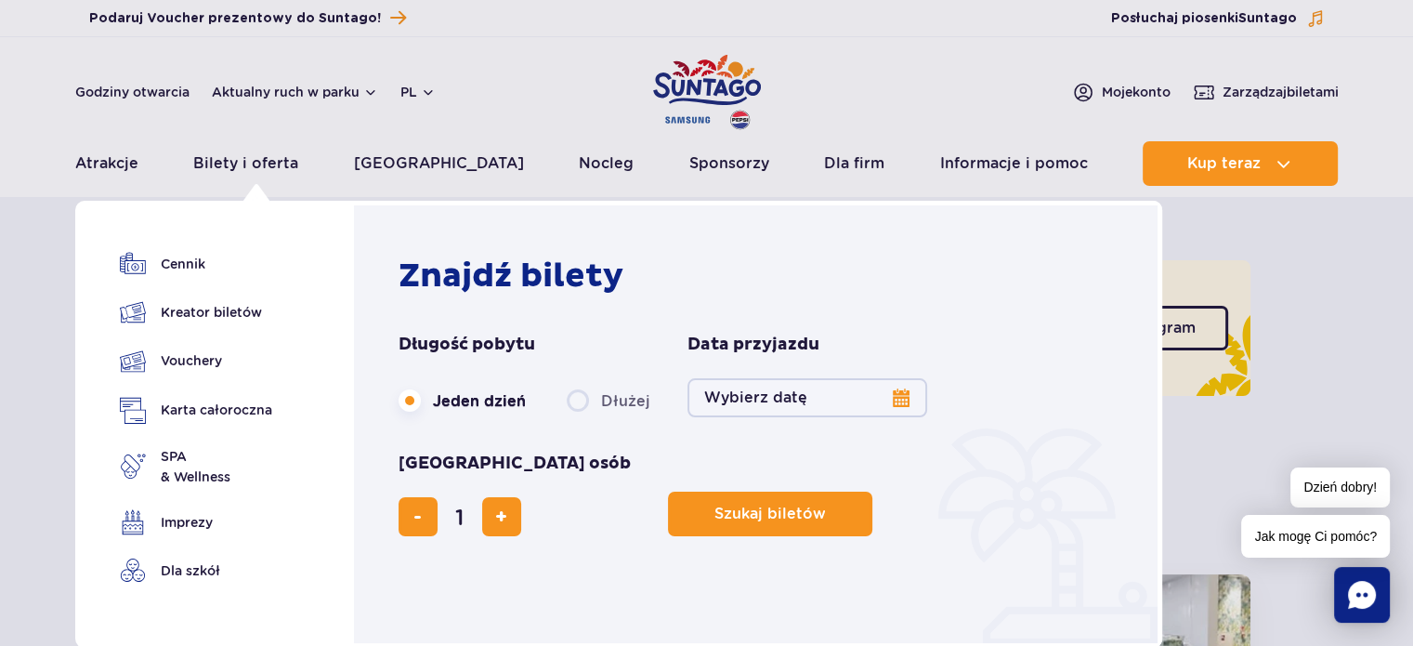
click at [870, 404] on button "Wybierz datę" at bounding box center [807, 397] width 240 height 39
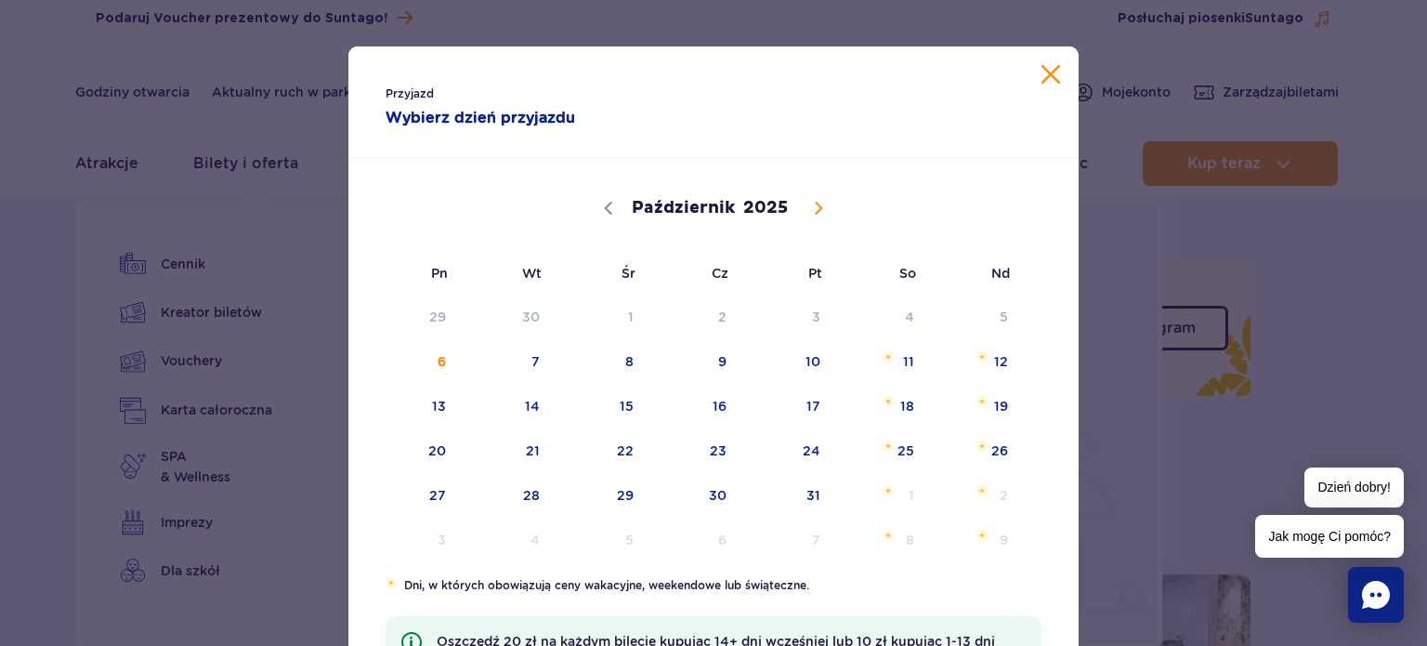
click at [812, 203] on icon at bounding box center [818, 208] width 13 height 13
select select "10"
click at [910, 368] on span "8" at bounding box center [882, 361] width 94 height 43
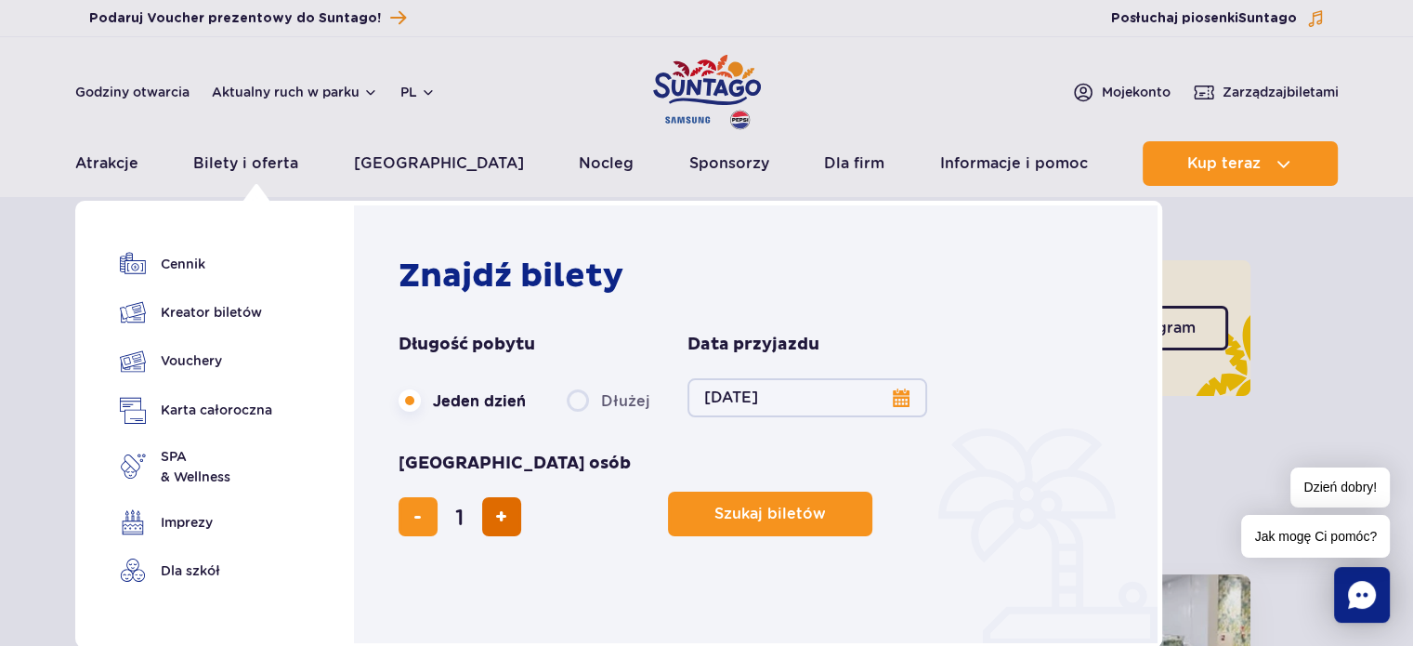
click at [521, 497] on button "dodaj bilet" at bounding box center [501, 516] width 39 height 39
type input "2"
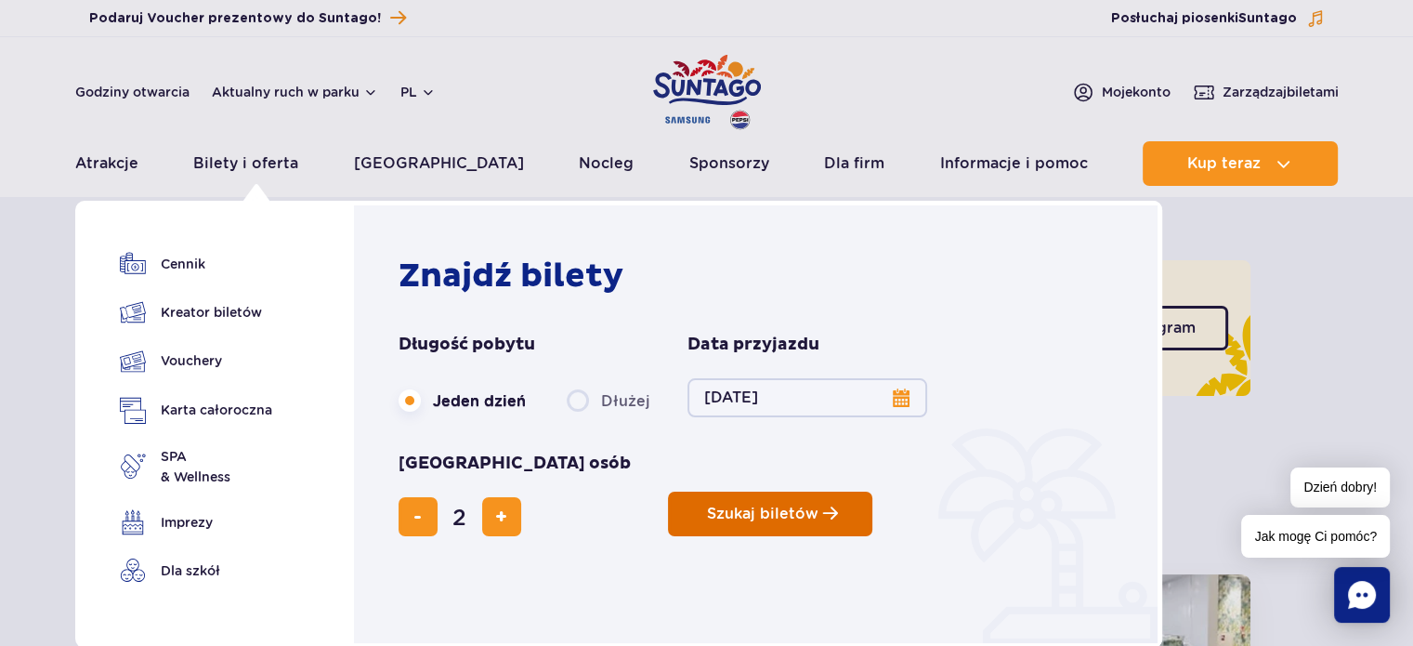
click at [668, 491] on button "Szukaj biletów" at bounding box center [770, 513] width 204 height 45
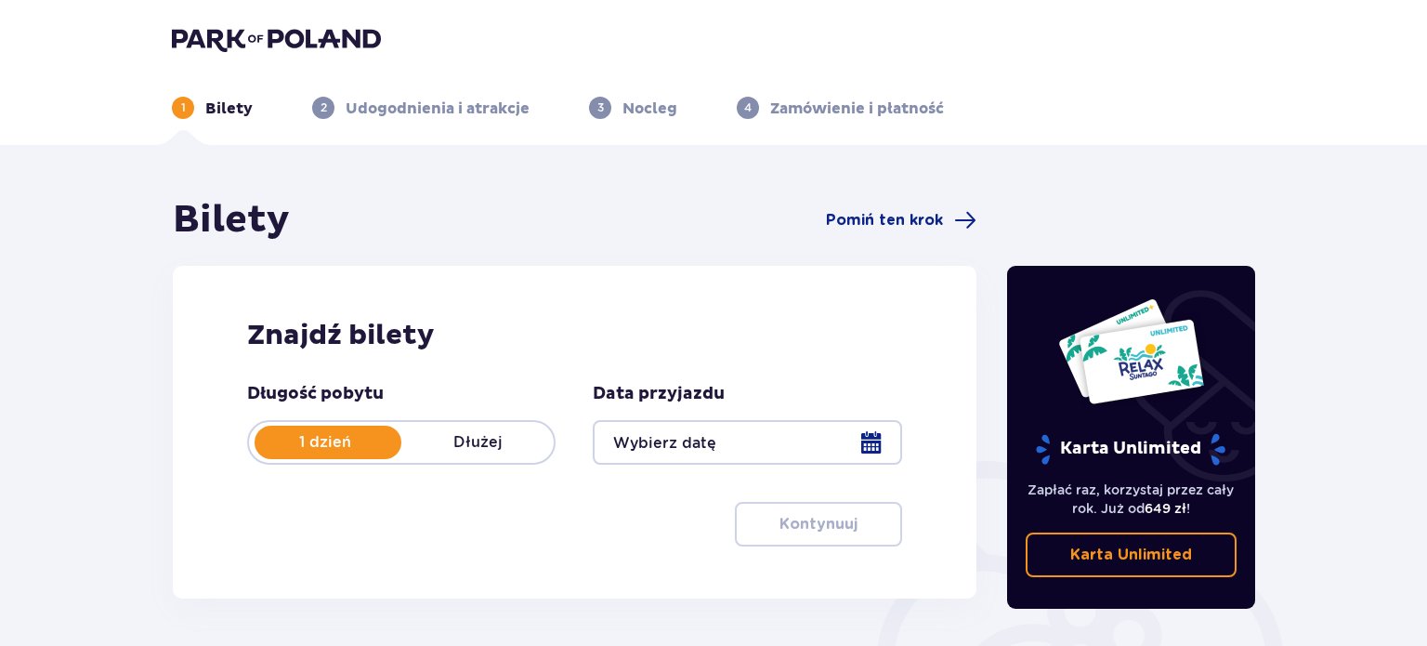
type input "[DATE]"
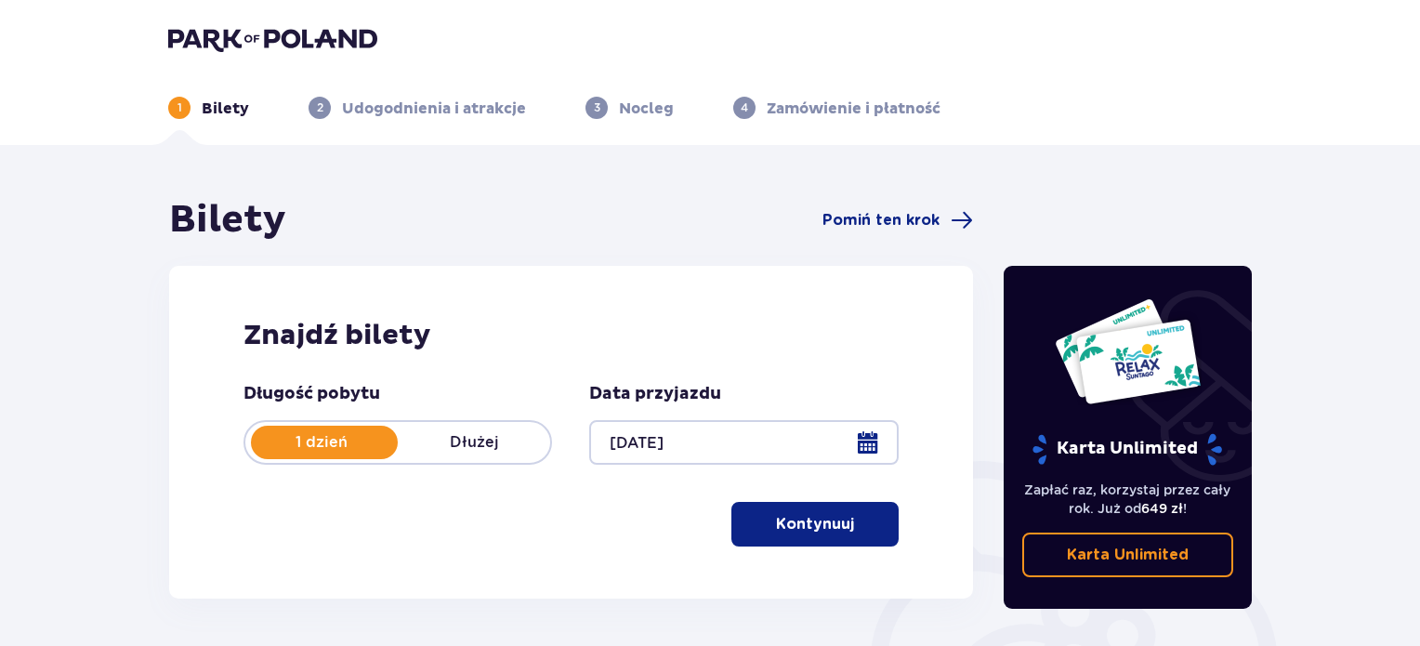
click at [814, 522] on p "Kontynuuj" at bounding box center [815, 524] width 78 height 20
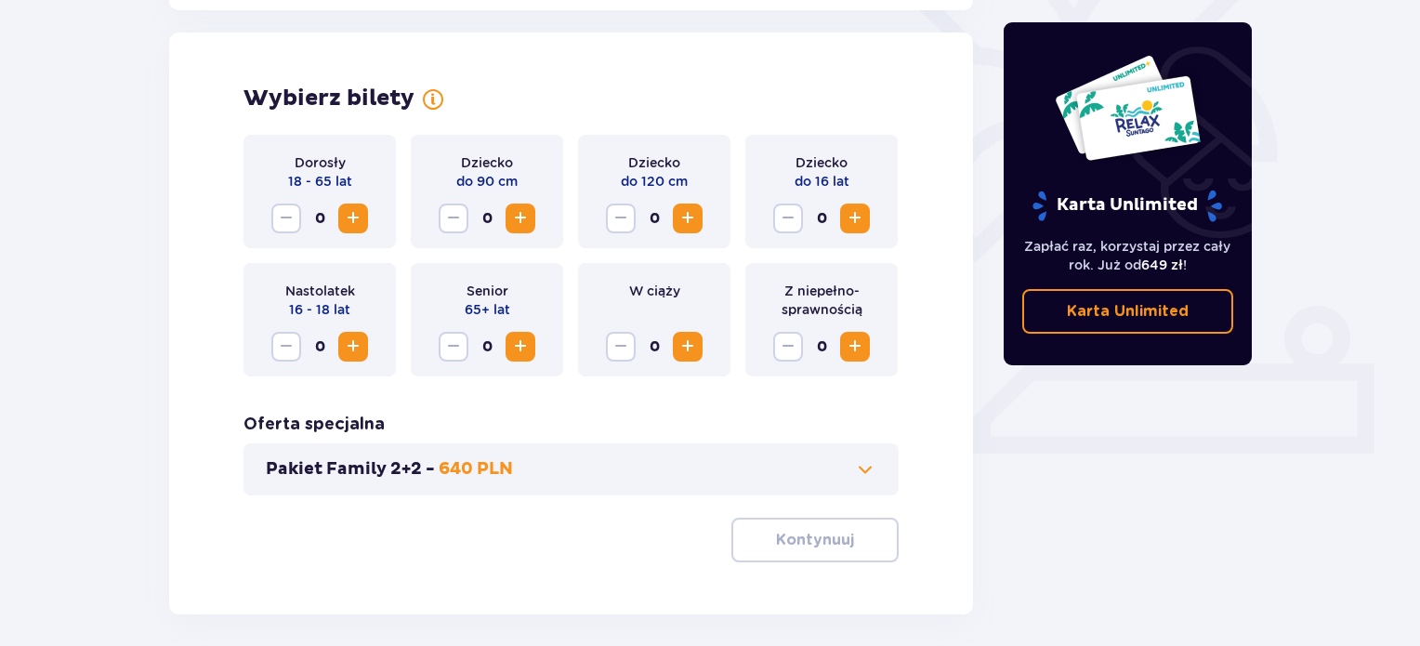
scroll to position [517, 0]
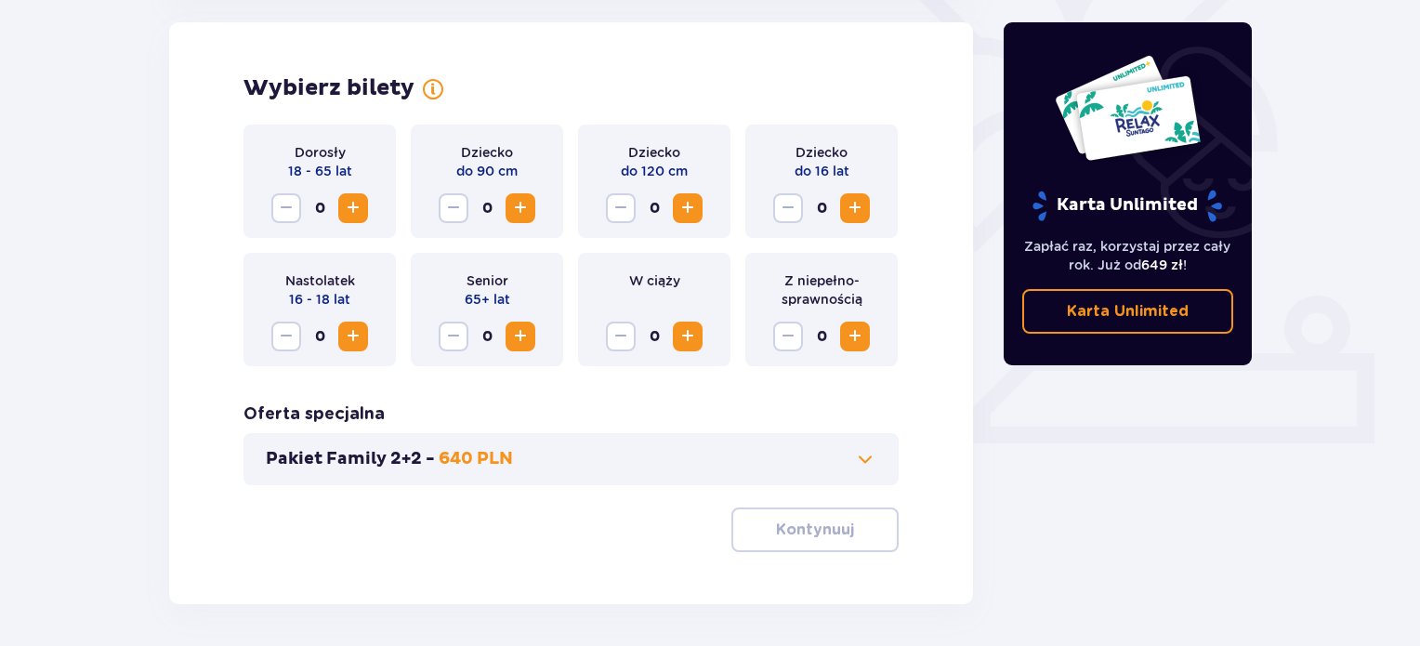
click at [360, 205] on span "Zwiększ" at bounding box center [353, 208] width 22 height 22
click at [825, 534] on p "Kontynuuj" at bounding box center [815, 529] width 78 height 20
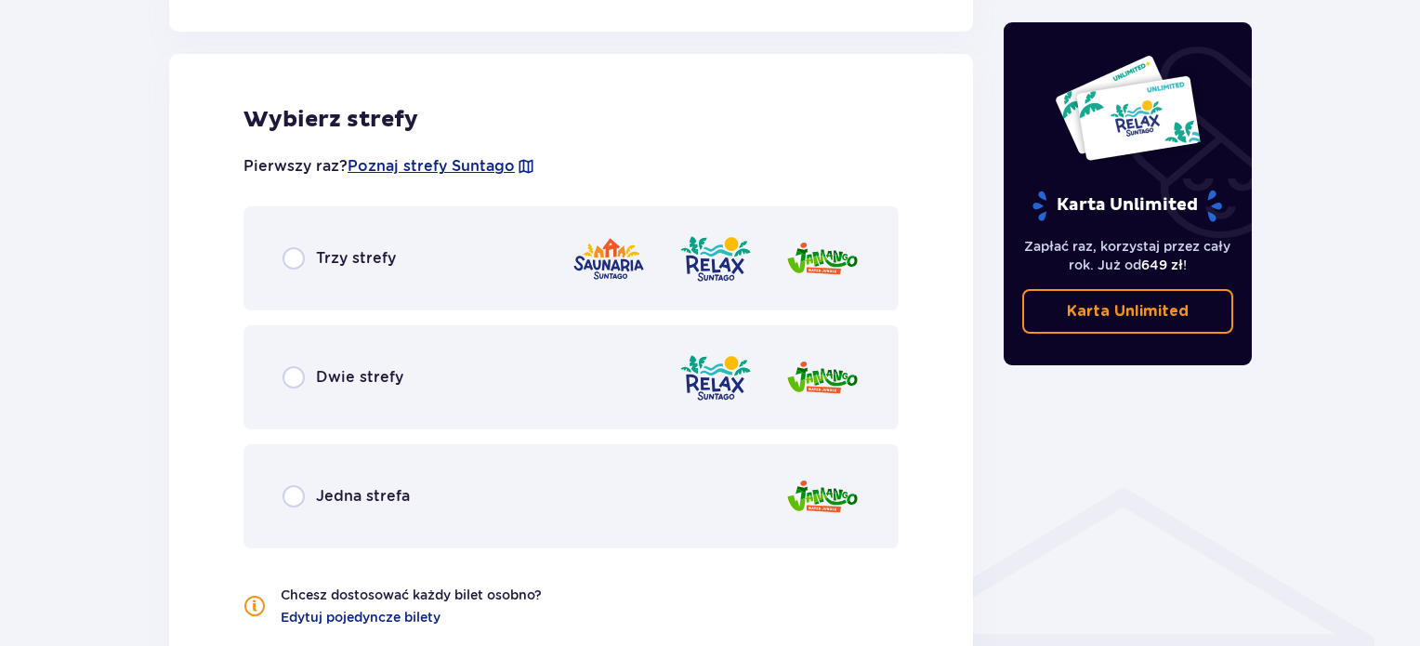
scroll to position [1031, 0]
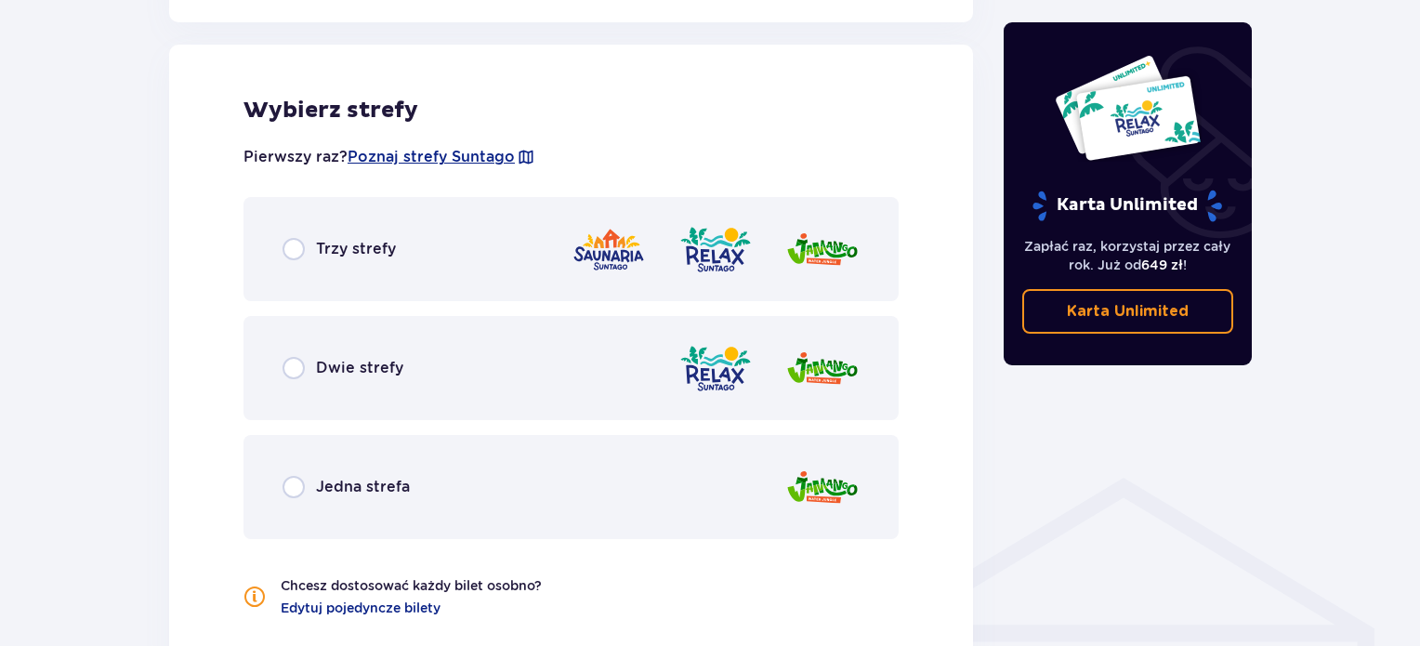
click at [334, 378] on div "Dwie strefy" at bounding box center [342, 368] width 121 height 22
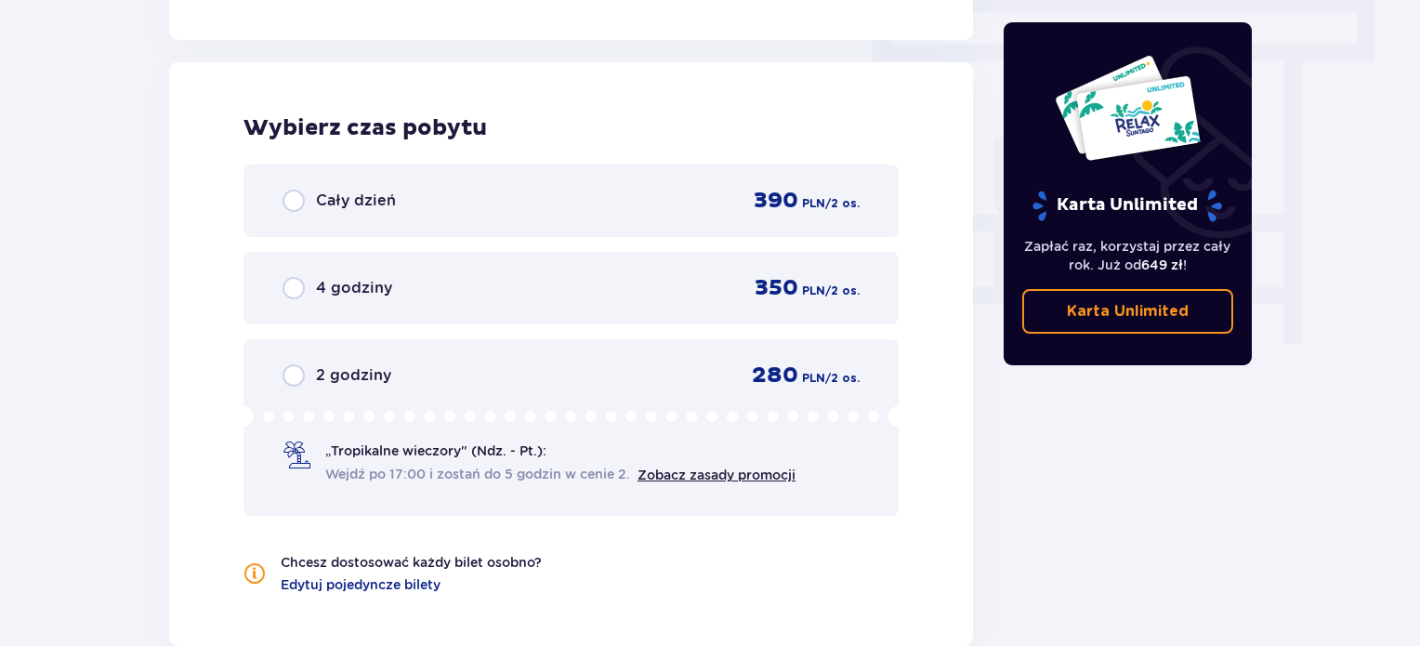
scroll to position [1678, 0]
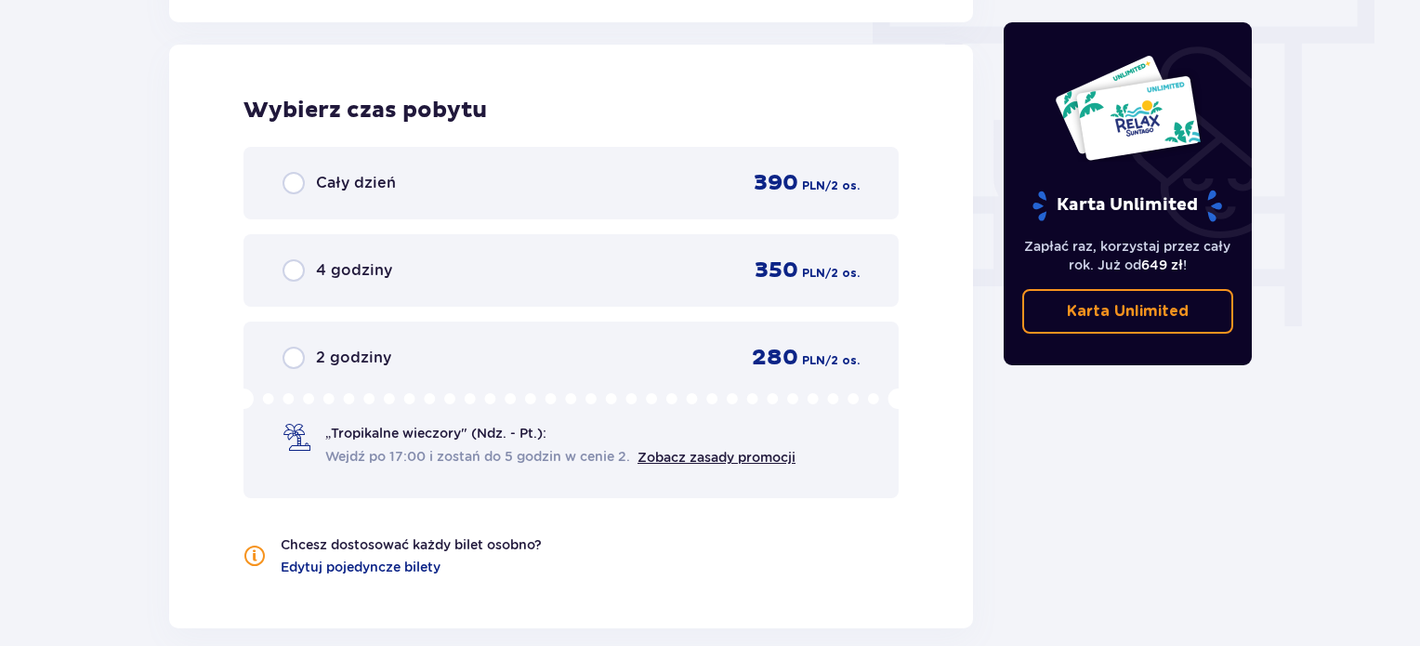
click at [411, 190] on div "Cały dzień 390 PLN / 2 os." at bounding box center [570, 183] width 577 height 28
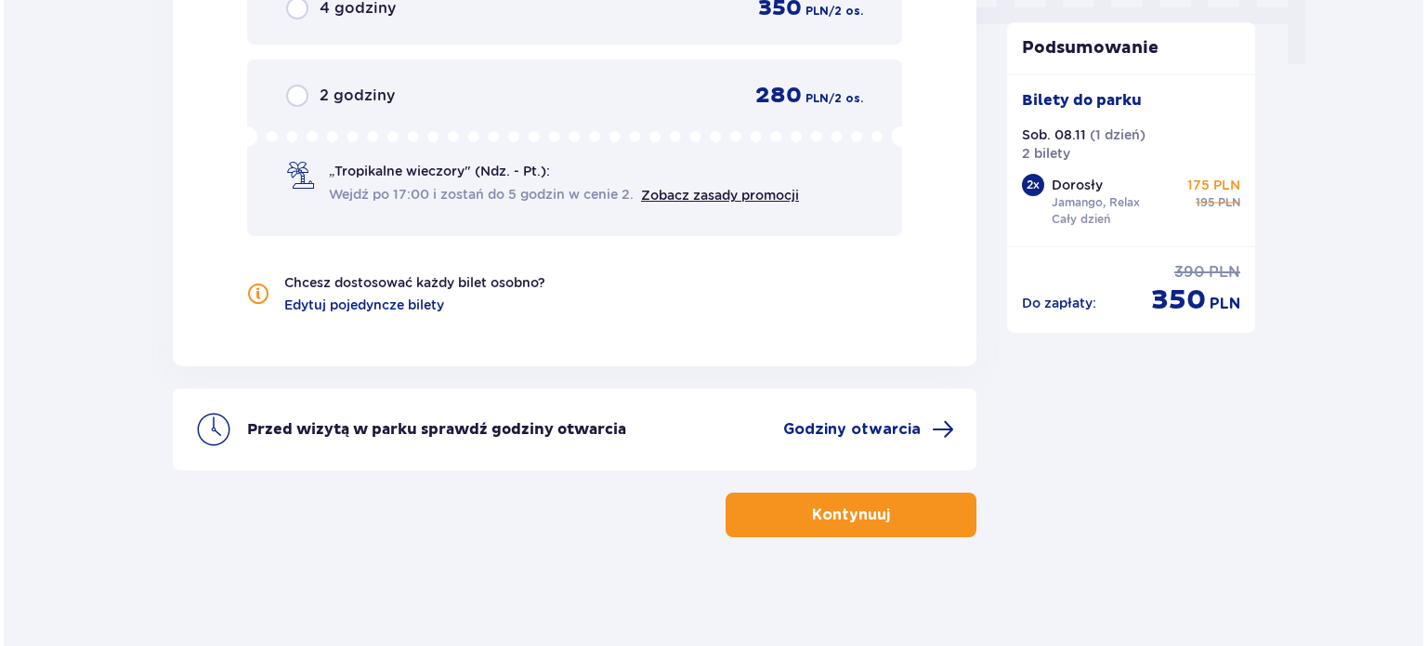
scroll to position [1940, 0]
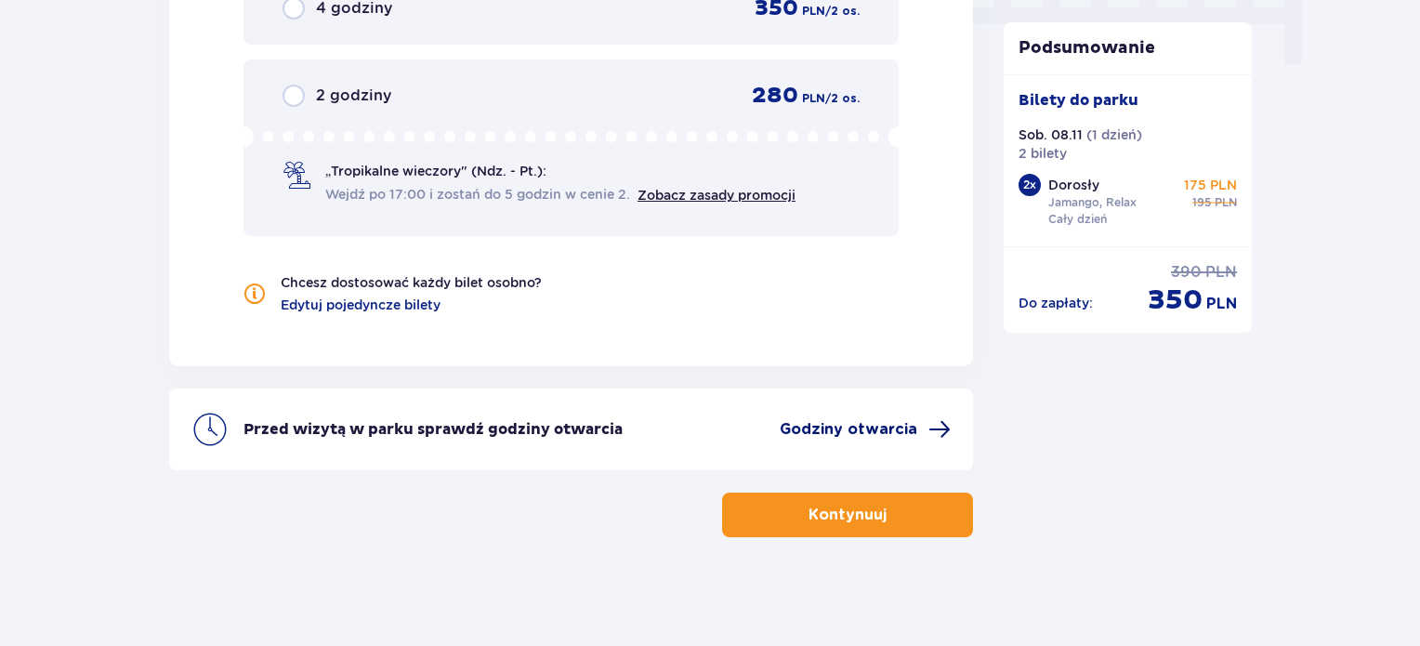
click at [897, 419] on span "Godziny otwarcia" at bounding box center [847, 429] width 137 height 20
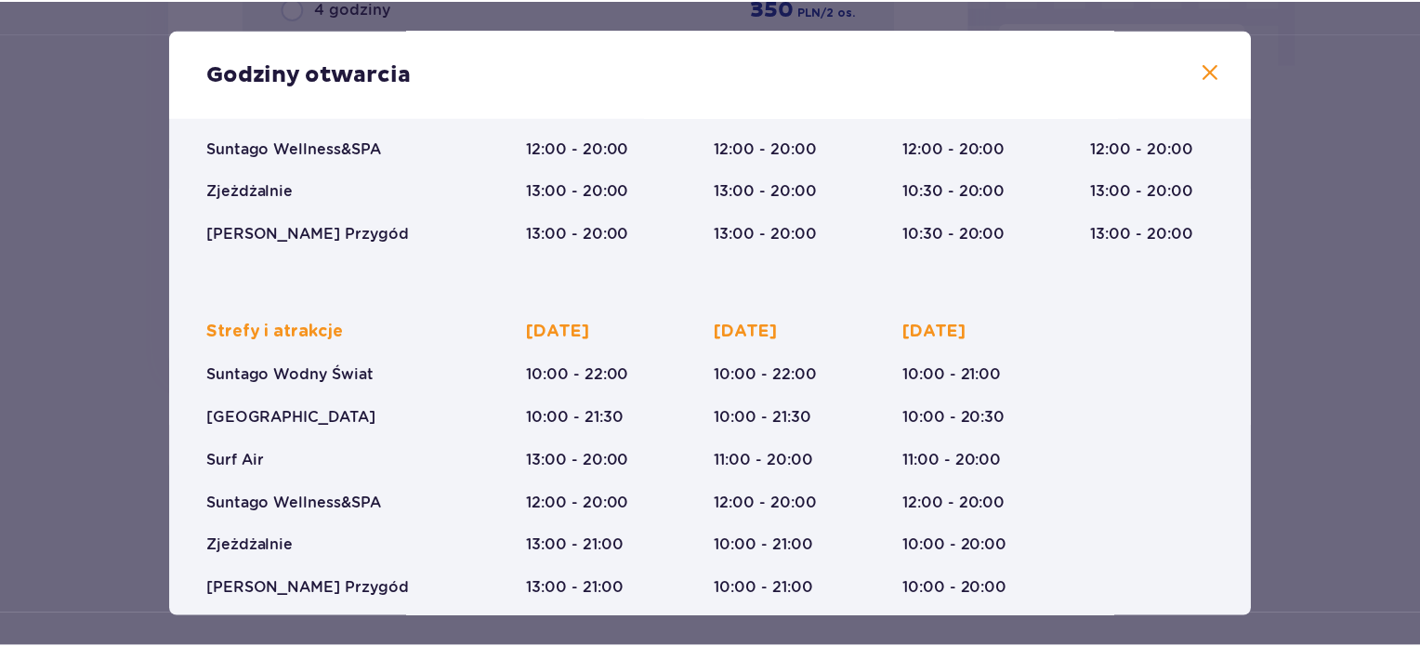
scroll to position [337, 0]
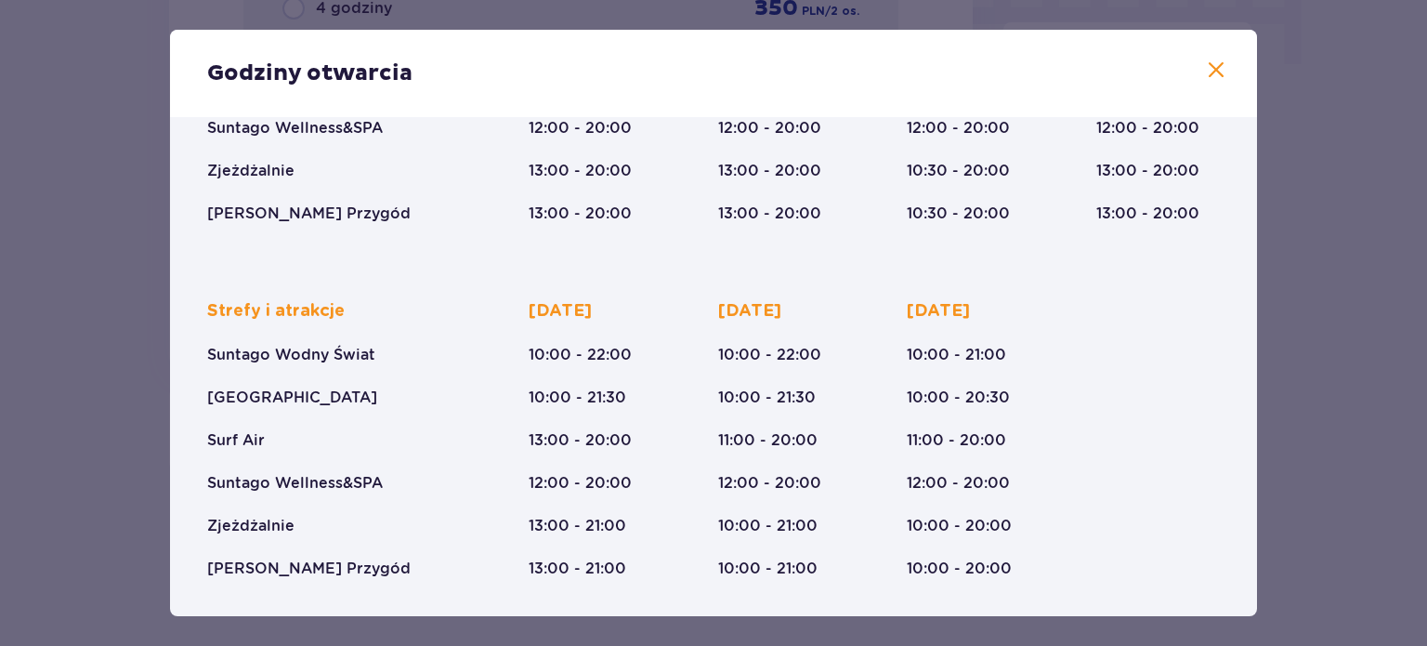
click at [1214, 68] on span at bounding box center [1216, 70] width 22 height 22
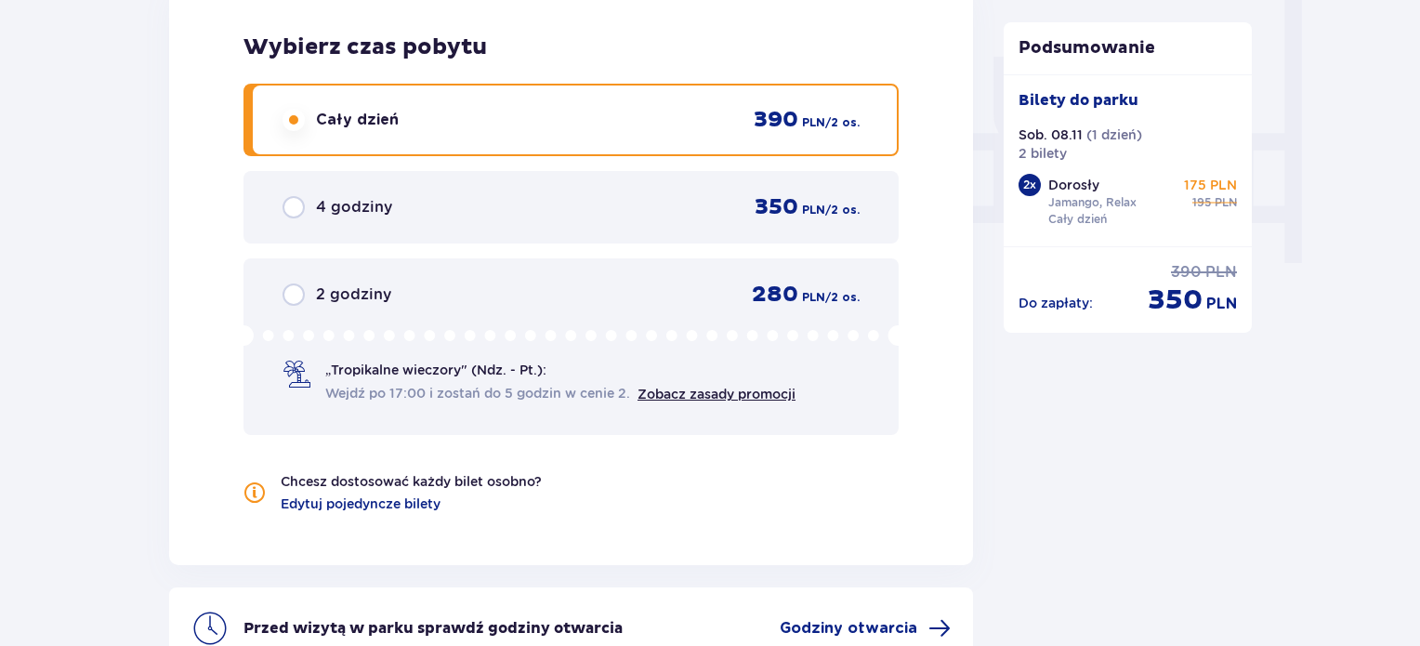
scroll to position [1744, 0]
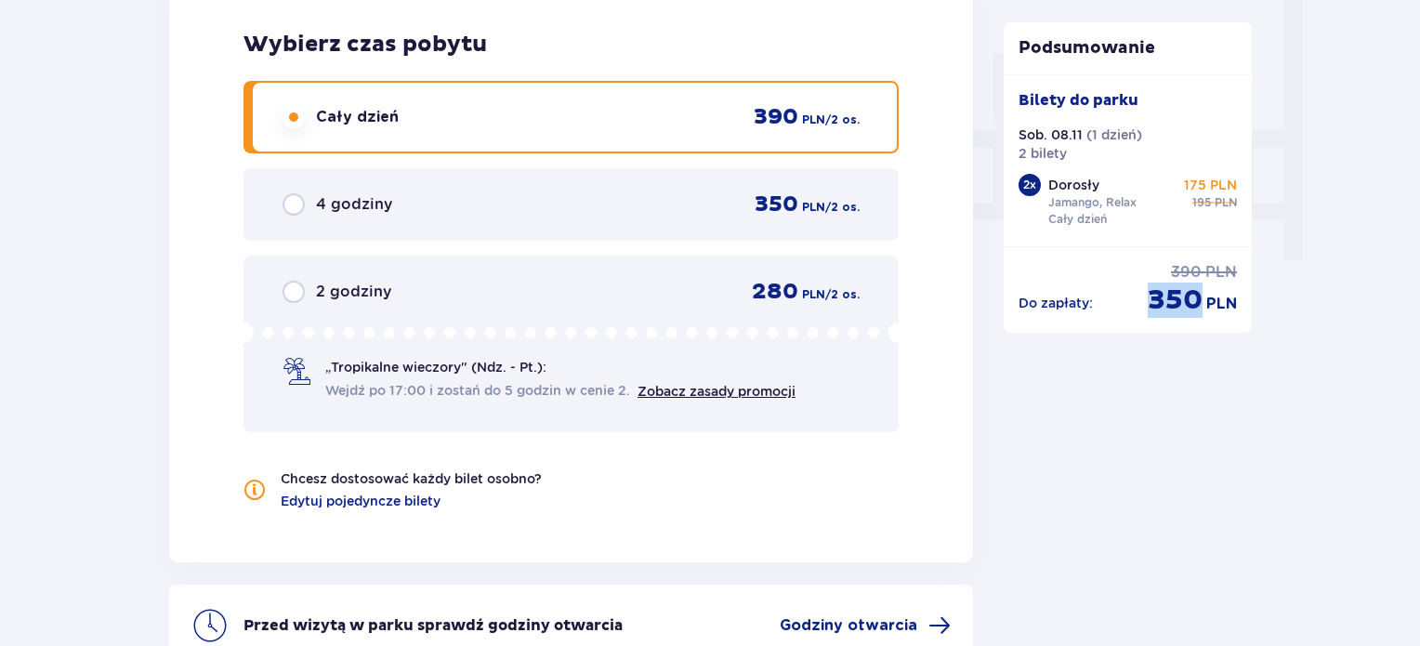
drag, startPoint x: 1152, startPoint y: 299, endPoint x: 1200, endPoint y: 308, distance: 49.0
click at [1200, 308] on span "350" at bounding box center [1174, 299] width 55 height 35
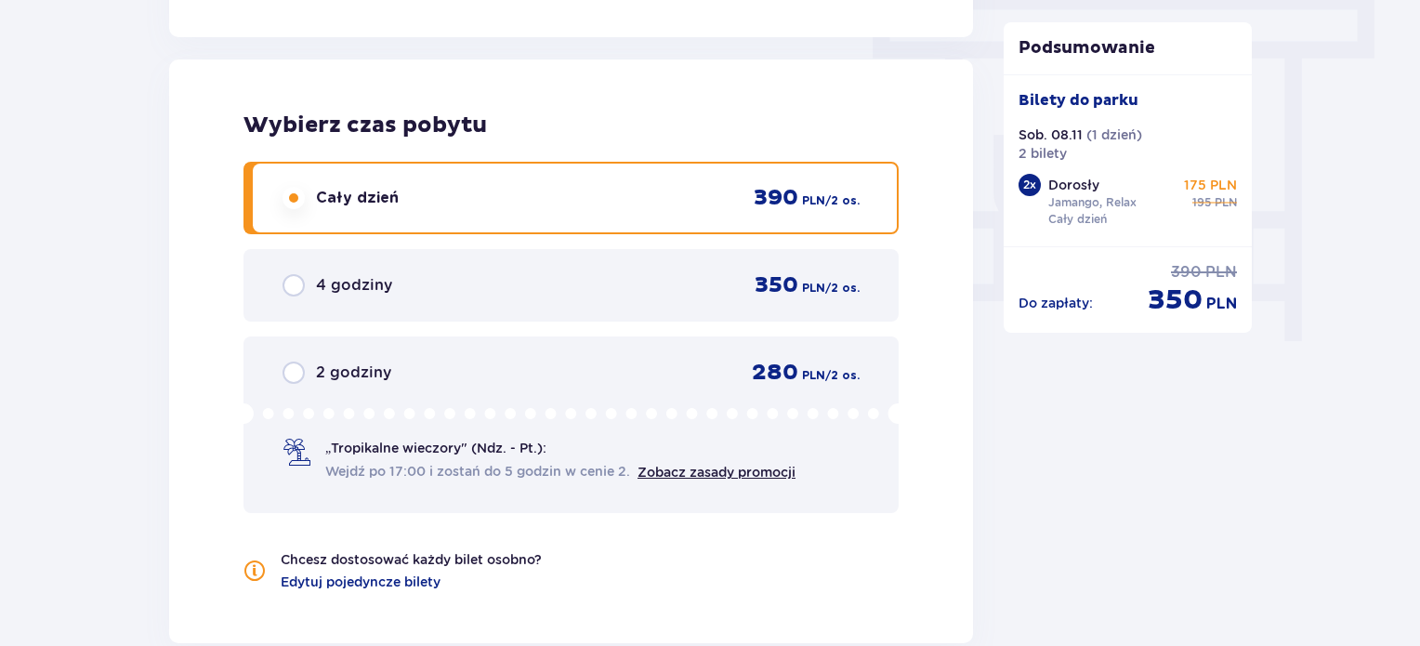
scroll to position [1664, 0]
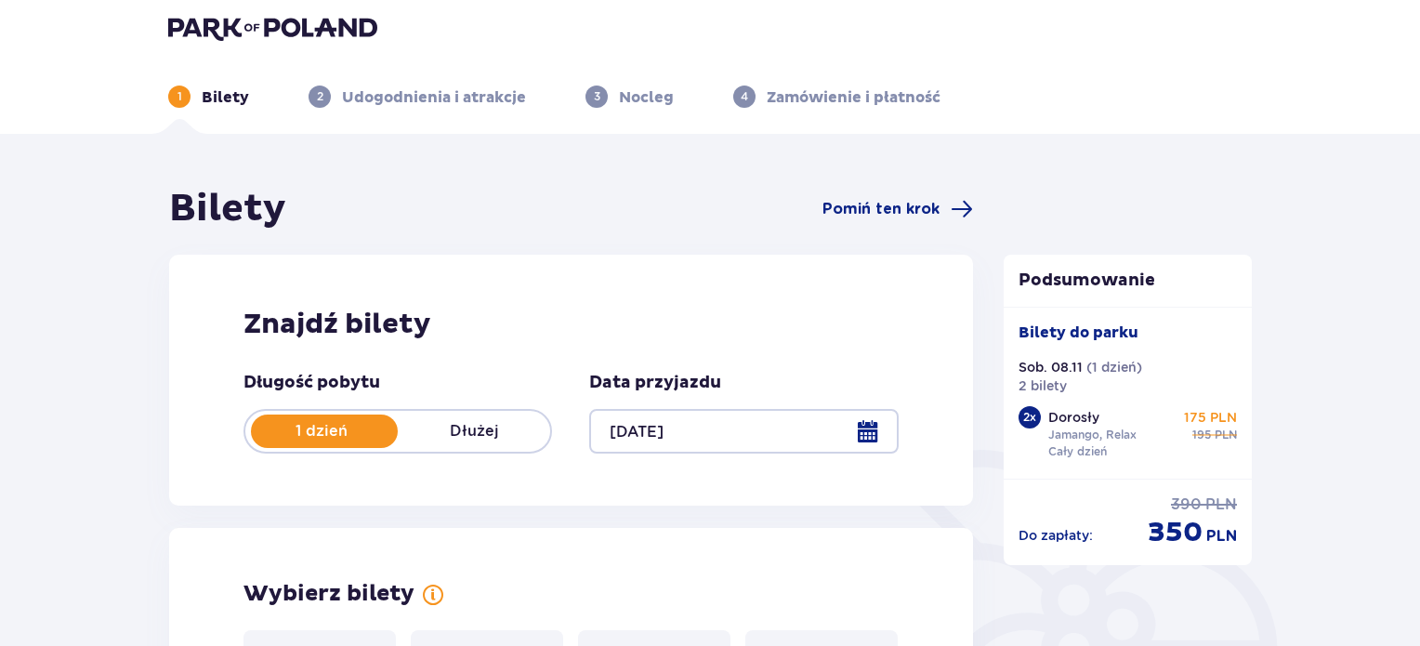
scroll to position [0, 0]
